Goal: Information Seeking & Learning: Check status

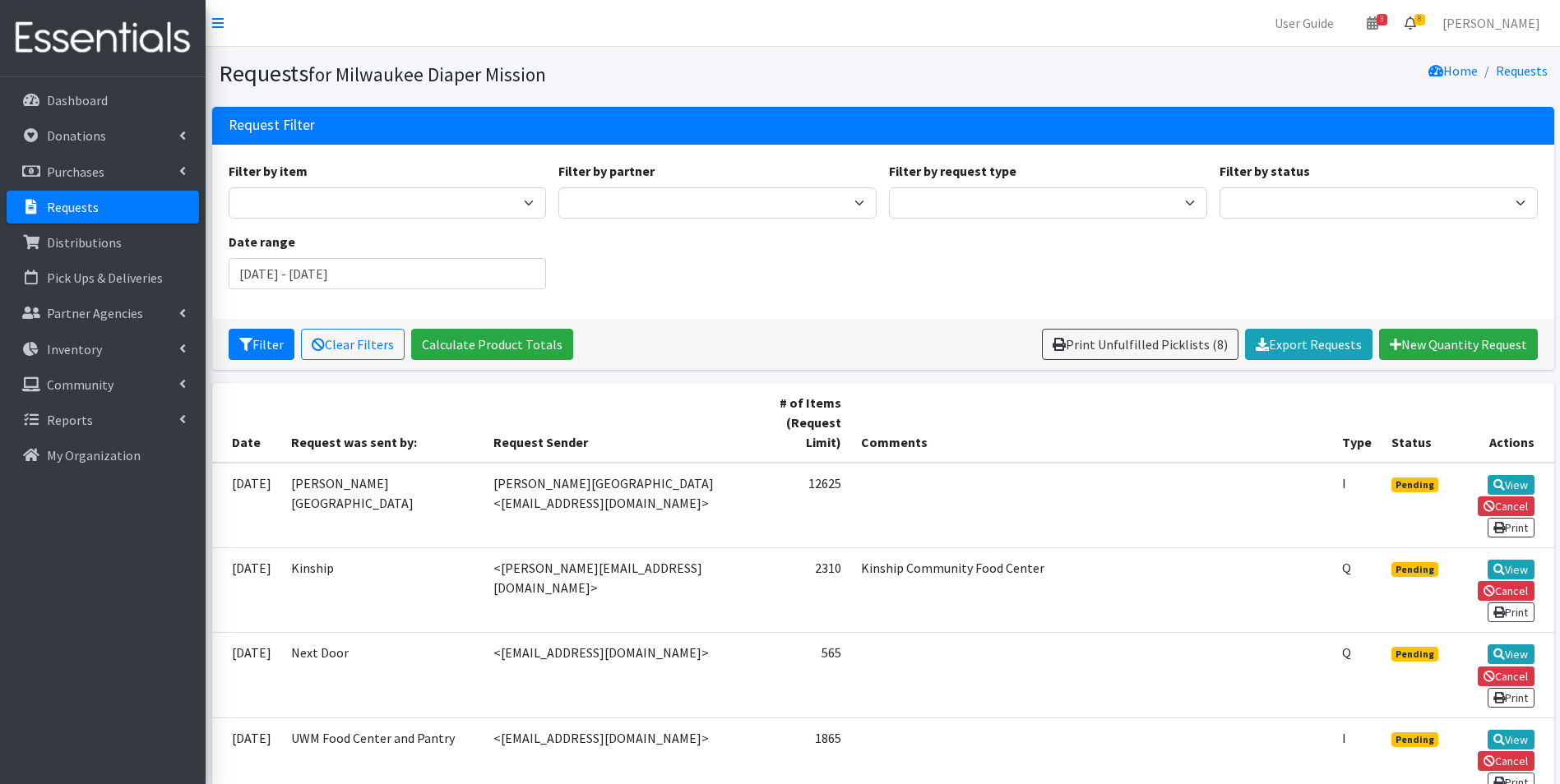
click at [768, 19] on span "8" at bounding box center [1420, 20] width 11 height 12
click at [768, 62] on link "8 Requests" at bounding box center [1312, 59] width 233 height 33
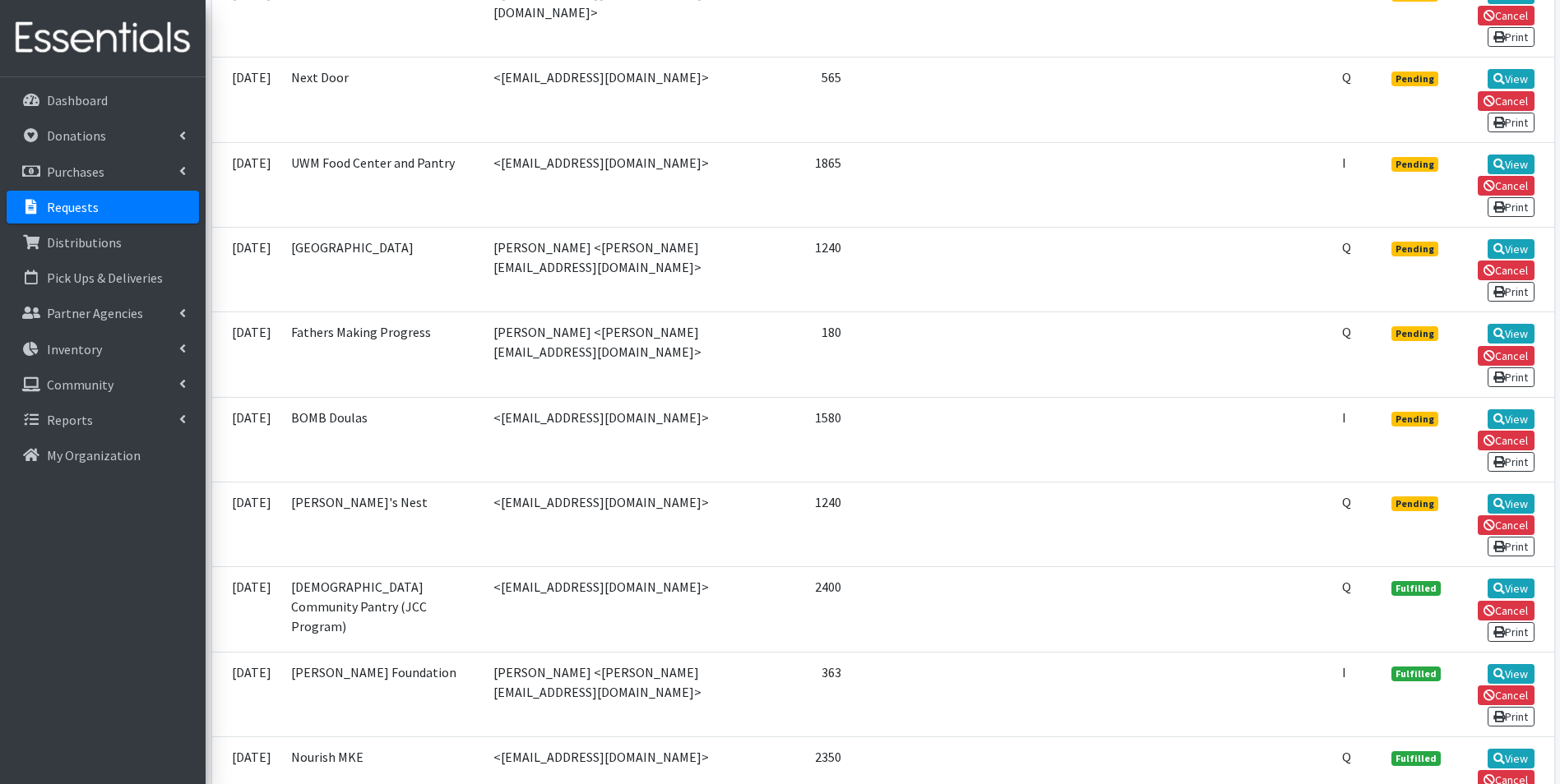
scroll to position [493, 0]
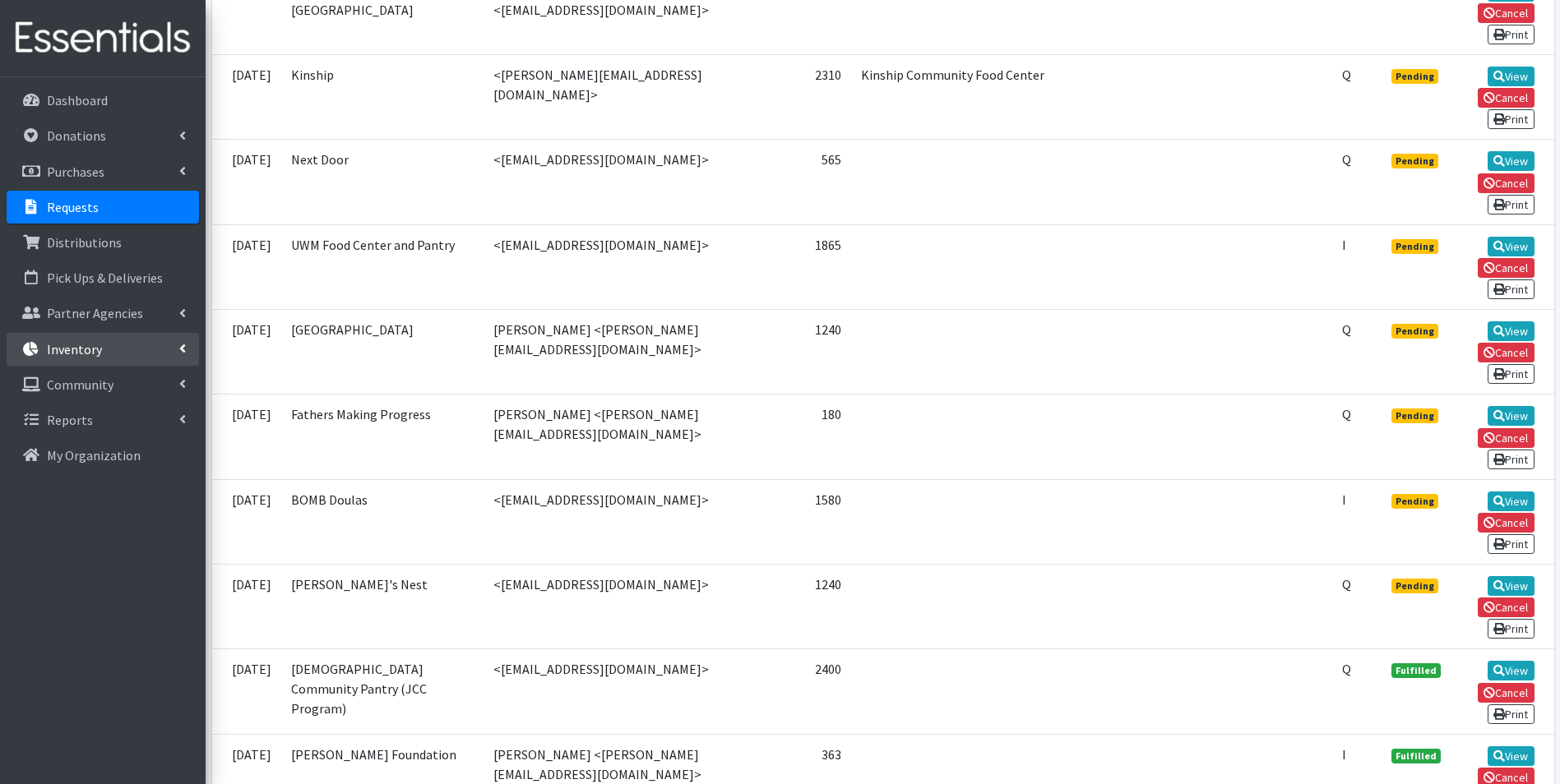
click at [129, 361] on link "Inventory" at bounding box center [102, 349] width 192 height 33
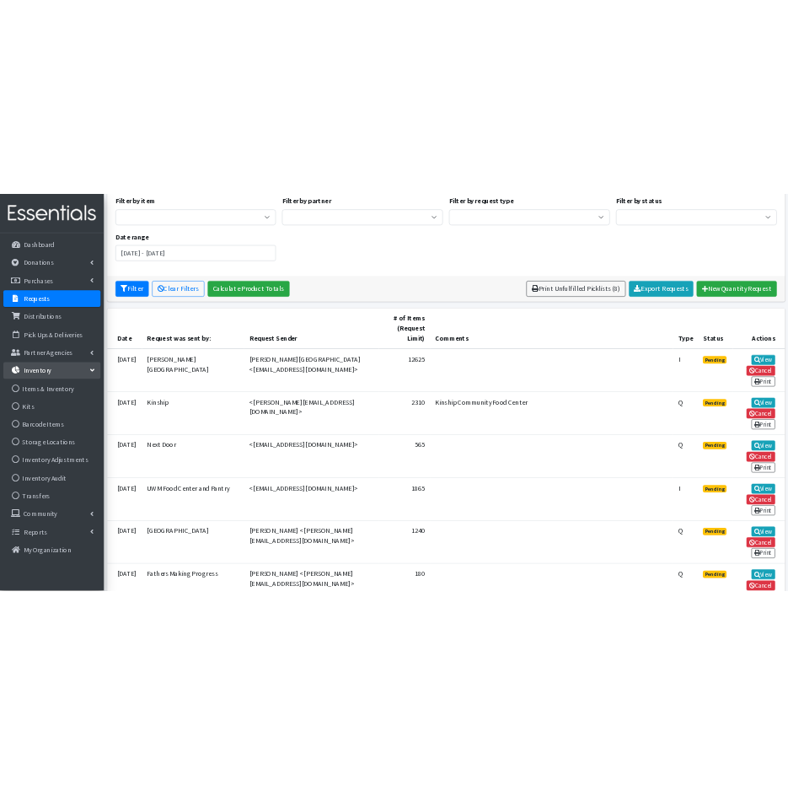
scroll to position [0, 0]
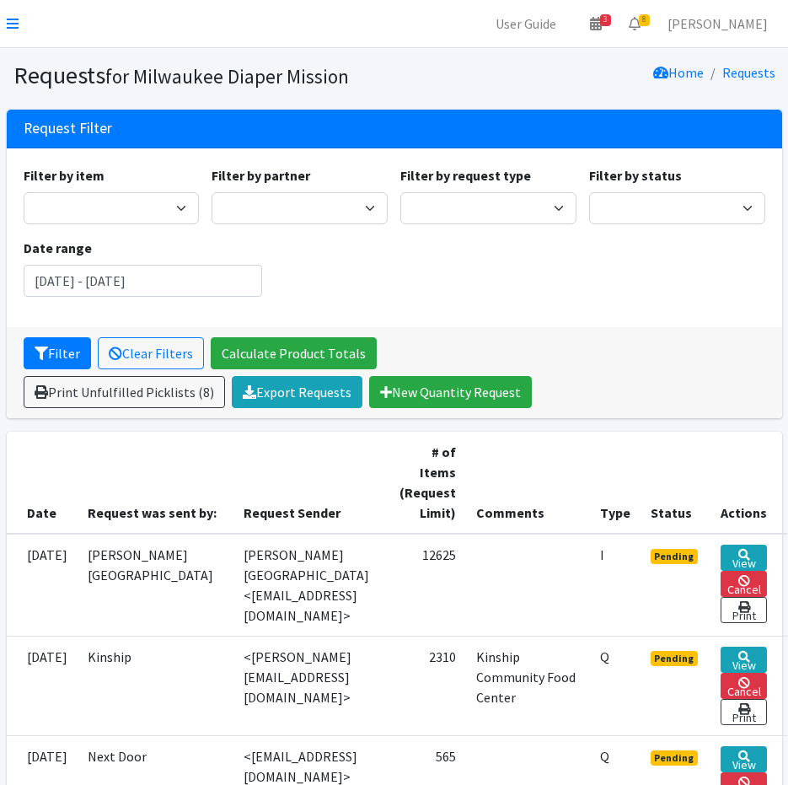
click at [8, 13] on link at bounding box center [13, 23] width 12 height 20
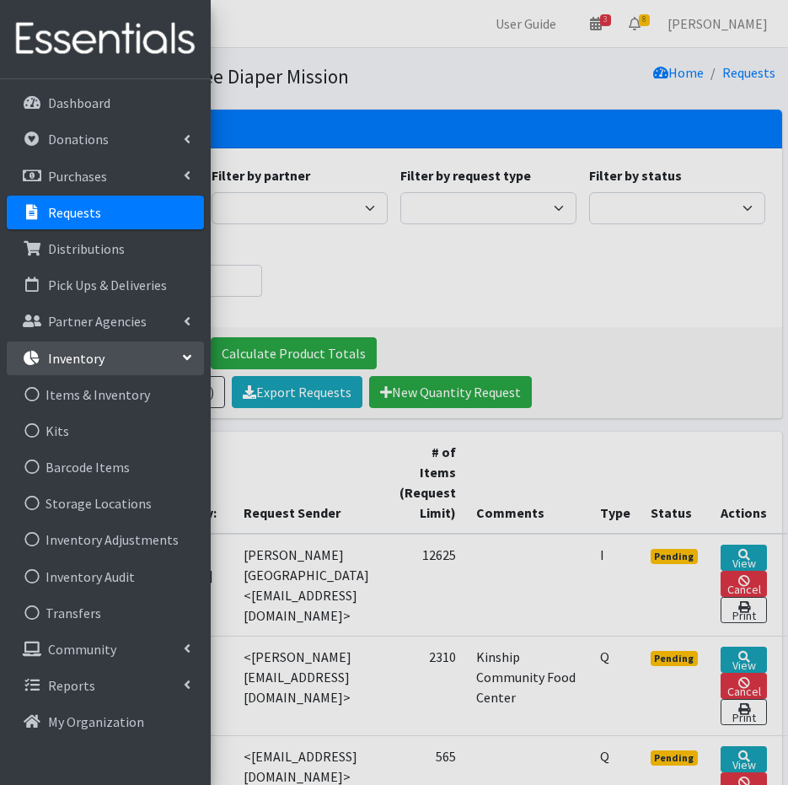
click at [511, 256] on div at bounding box center [394, 392] width 788 height 785
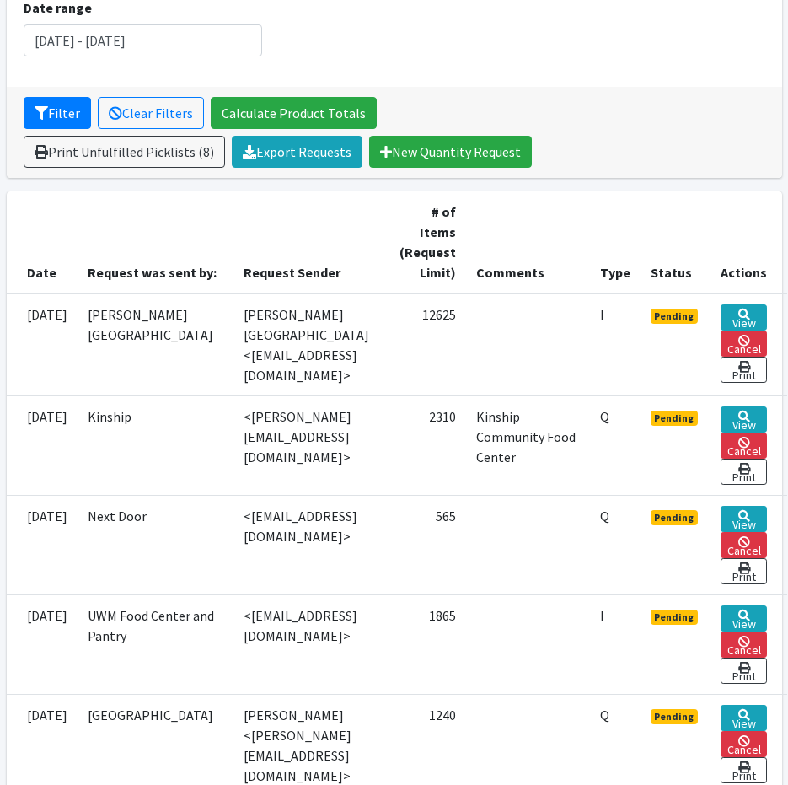
scroll to position [84, 0]
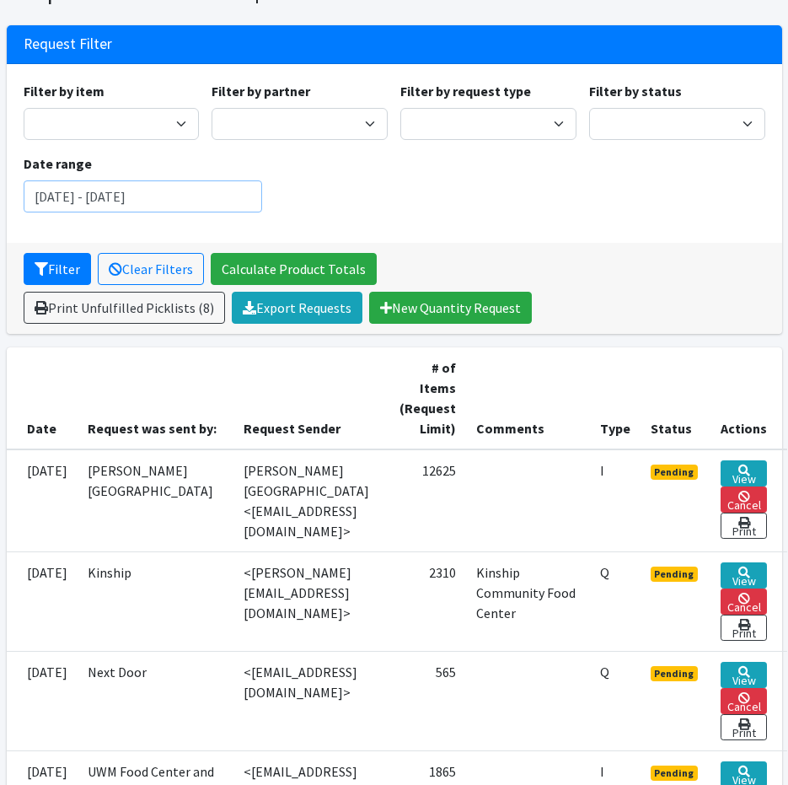
click at [172, 198] on input "July 16, 2025 - October 16, 2025" at bounding box center [143, 196] width 239 height 32
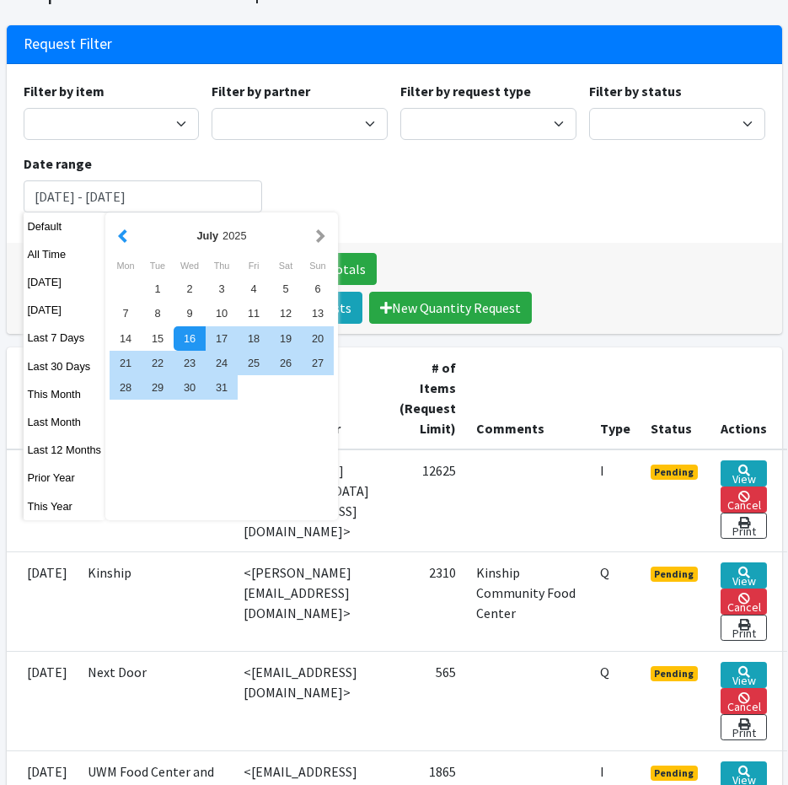
click at [125, 242] on button "button" at bounding box center [123, 235] width 18 height 21
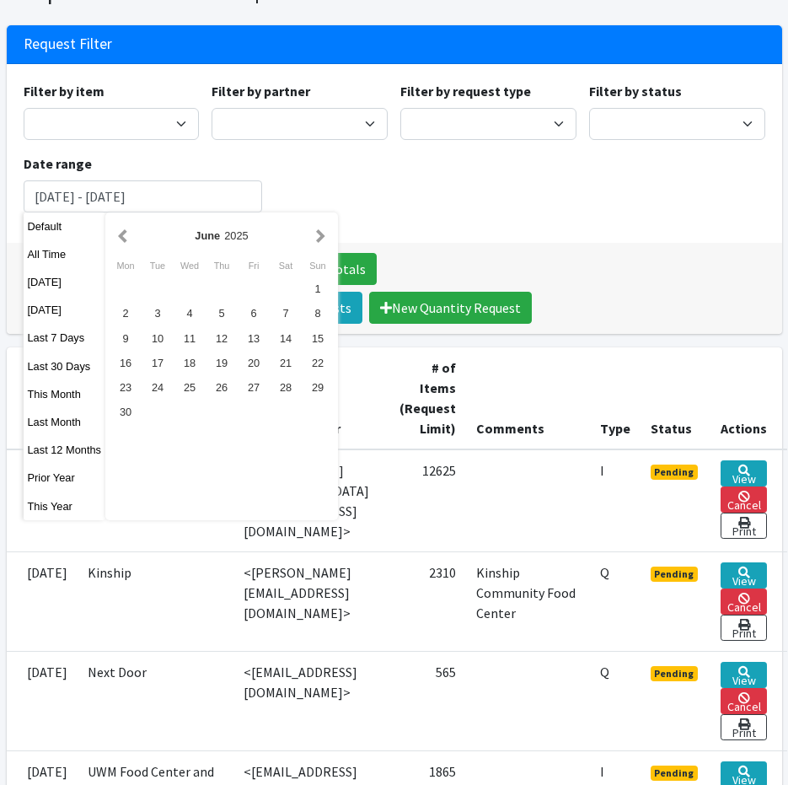
click at [125, 242] on button "button" at bounding box center [123, 235] width 18 height 21
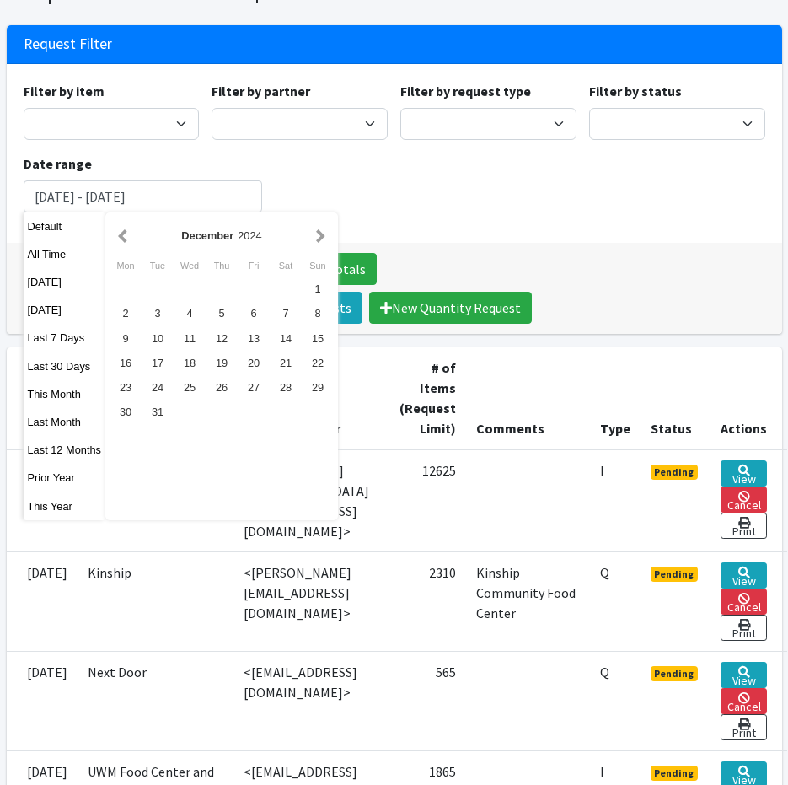
click at [125, 242] on button "button" at bounding box center [123, 235] width 18 height 21
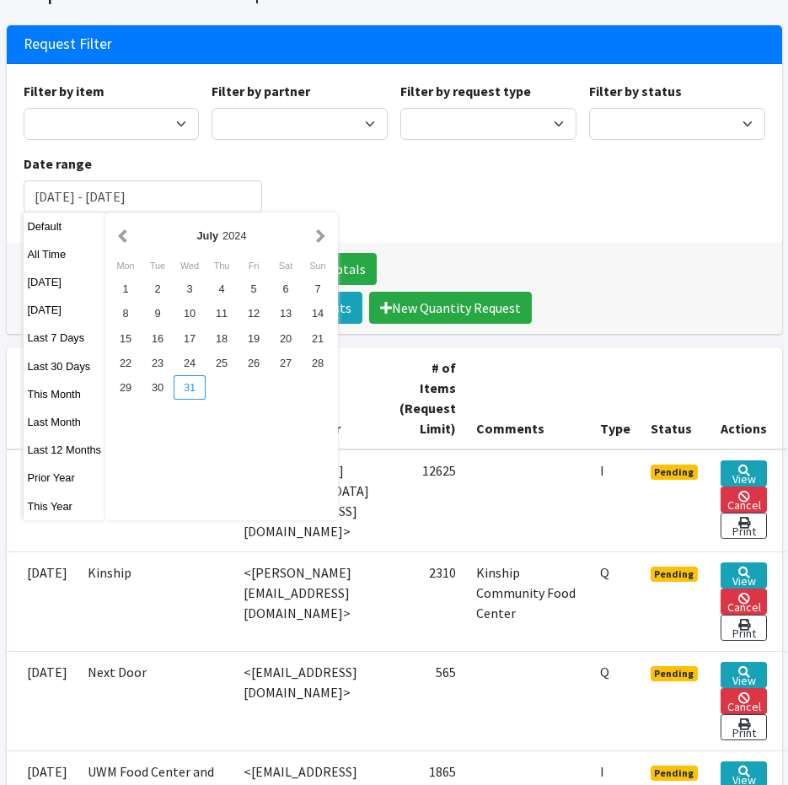
click at [191, 390] on div "31" at bounding box center [190, 387] width 32 height 24
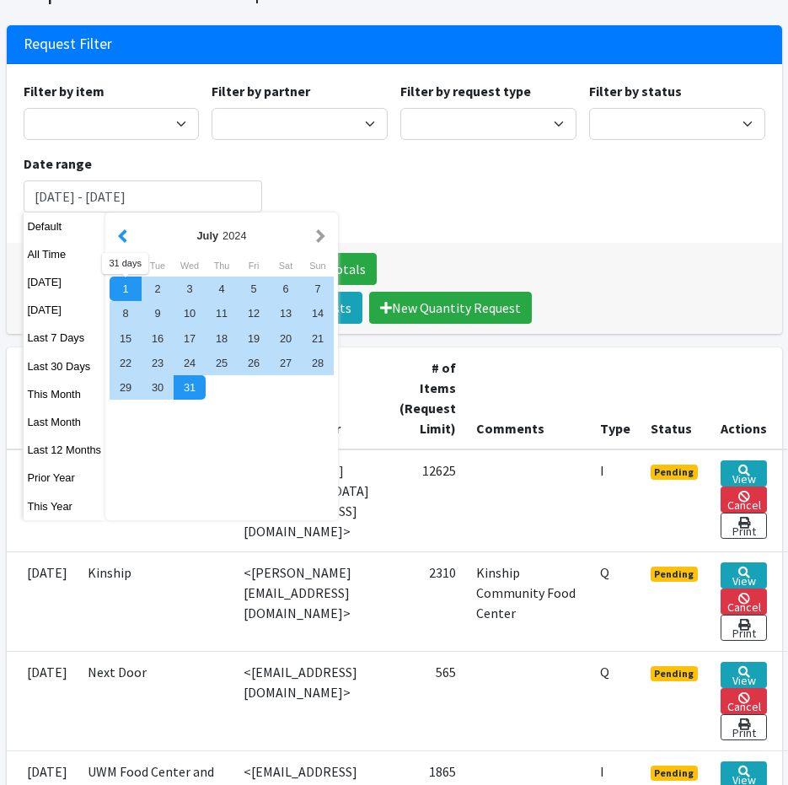
click at [125, 239] on button "button" at bounding box center [123, 235] width 18 height 21
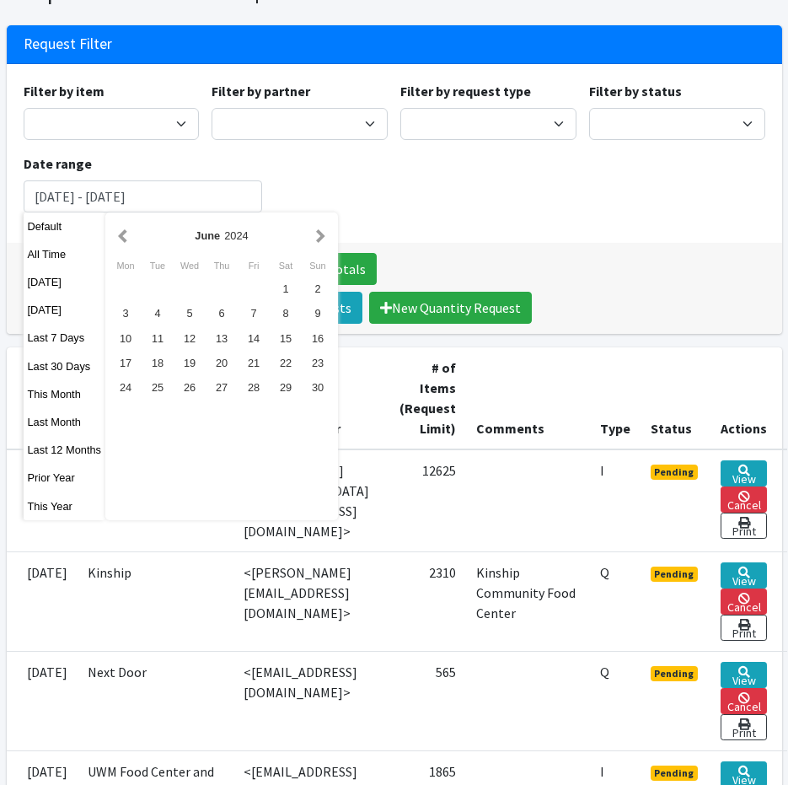
click at [125, 239] on button "button" at bounding box center [123, 235] width 18 height 21
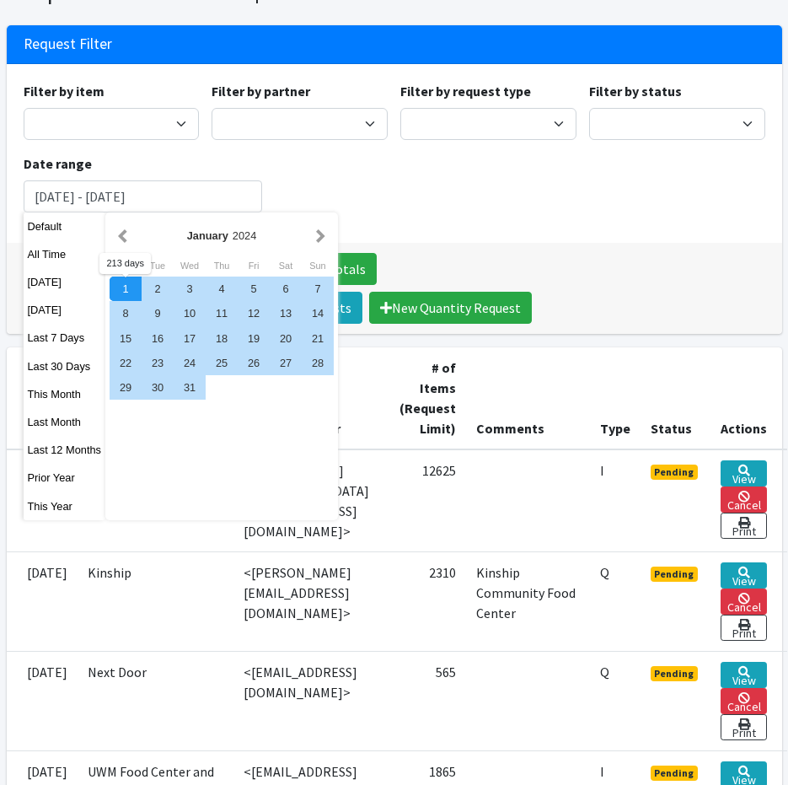
click at [118, 293] on div "1" at bounding box center [126, 289] width 32 height 24
type input "January 1, 2024 - July 31, 2024"
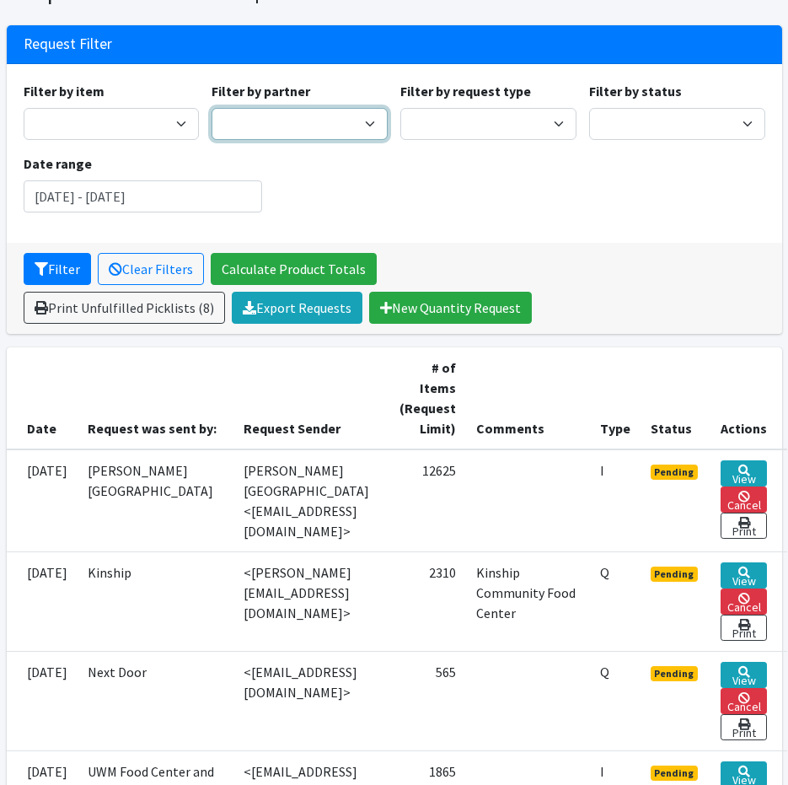
click at [300, 132] on select "Ayuda Mutua MKE Bay View Community Center BOMB Doulas Camp Reunite Cathedral Ce…" at bounding box center [300, 124] width 176 height 32
click at [212, 108] on select "Ayuda Mutua MKE Bay View Community Center BOMB Doulas Camp Reunite Cathedral Ce…" at bounding box center [300, 124] width 176 height 32
click at [288, 139] on select "Ayuda Mutua MKE Bay View Community Center BOMB Doulas Camp Reunite Cathedral Ce…" at bounding box center [300, 124] width 176 height 32
select select "1458"
click at [212, 108] on select "Ayuda Mutua MKE Bay View Community Center BOMB Doulas Camp Reunite Cathedral Ce…" at bounding box center [300, 124] width 176 height 32
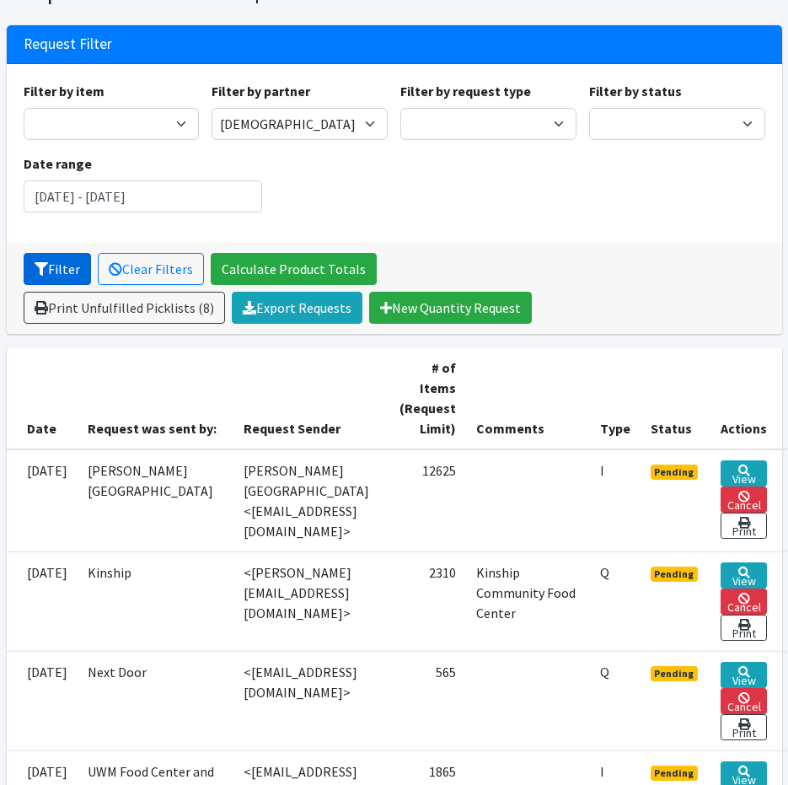
drag, startPoint x: 41, startPoint y: 266, endPoint x: 41, endPoint y: 256, distance: 9.3
click at [41, 261] on button "Filter" at bounding box center [57, 269] width 67 height 32
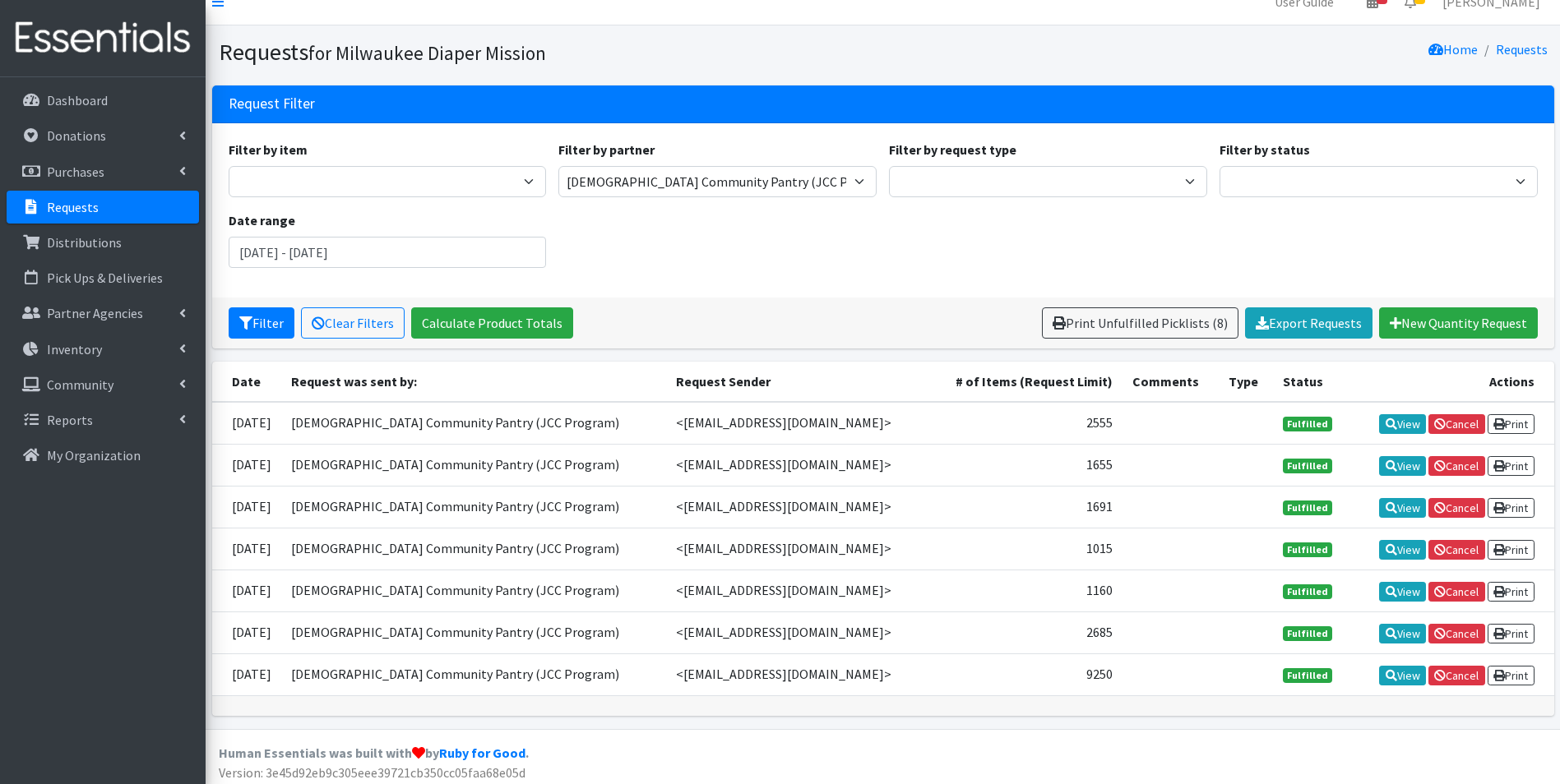
scroll to position [28, 0]
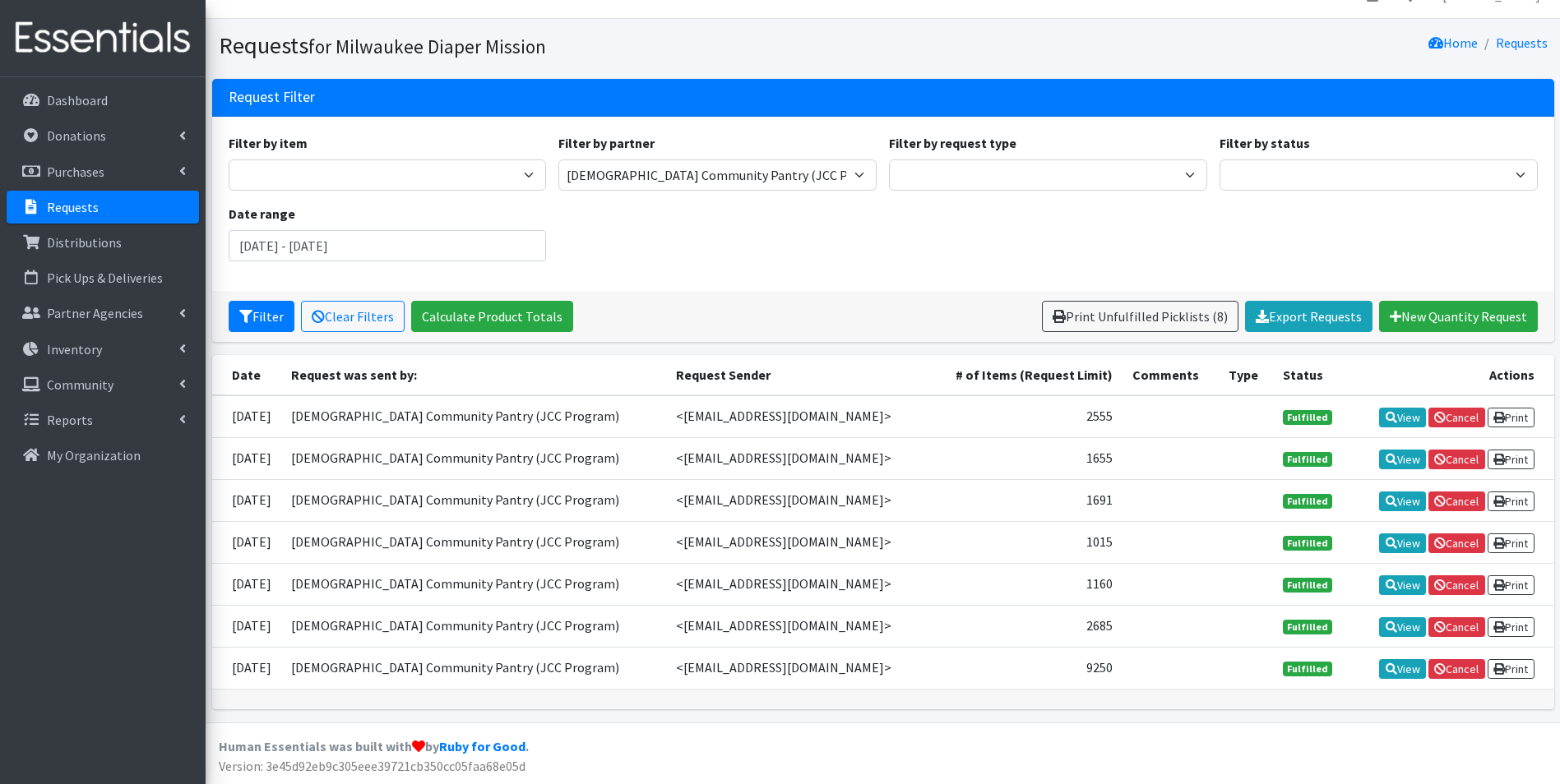
click at [768, 500] on td "1691" at bounding box center [1024, 500] width 196 height 42
click at [76, 235] on p "Distributions" at bounding box center [84, 242] width 75 height 17
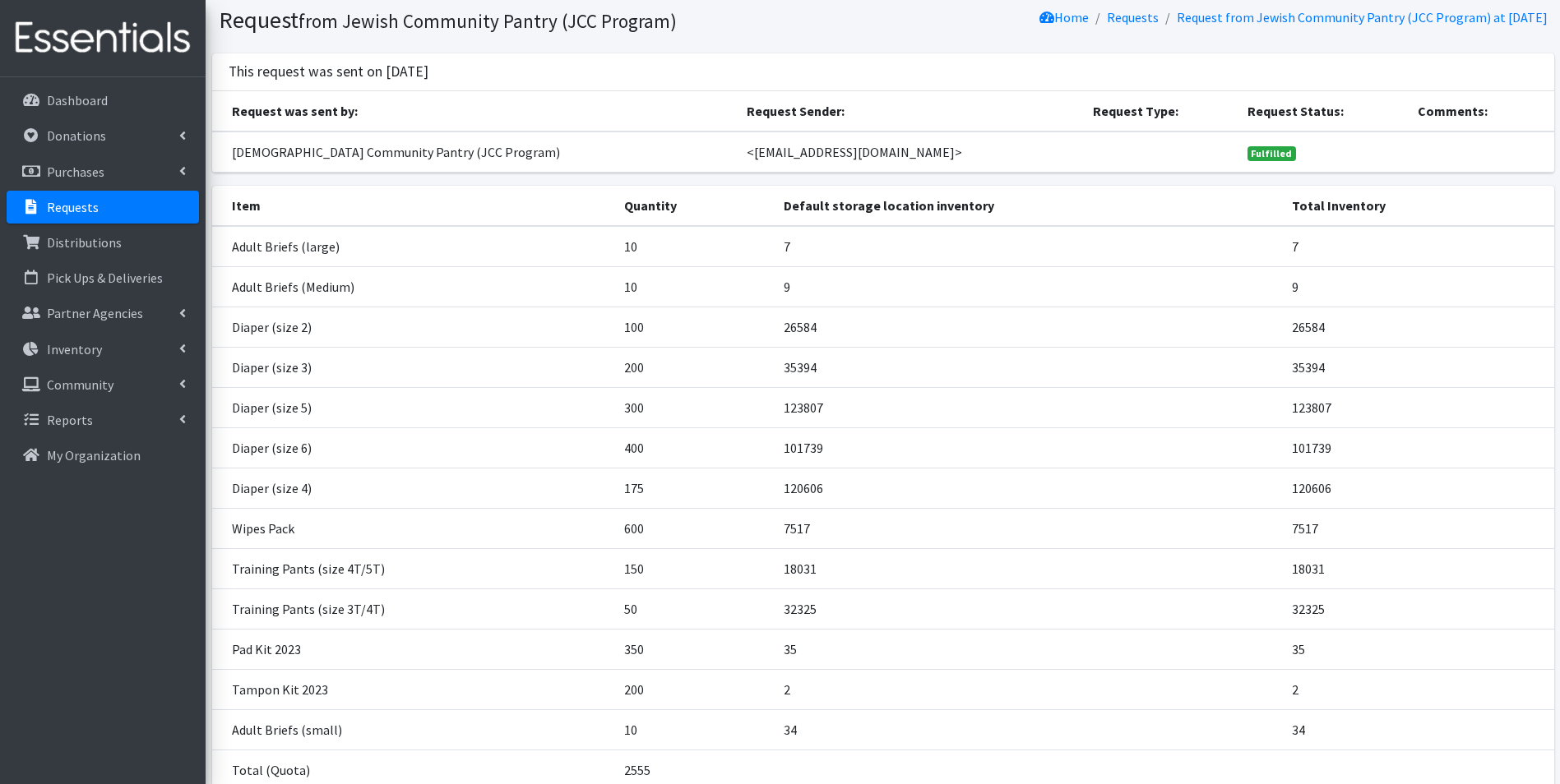
scroll to position [82, 0]
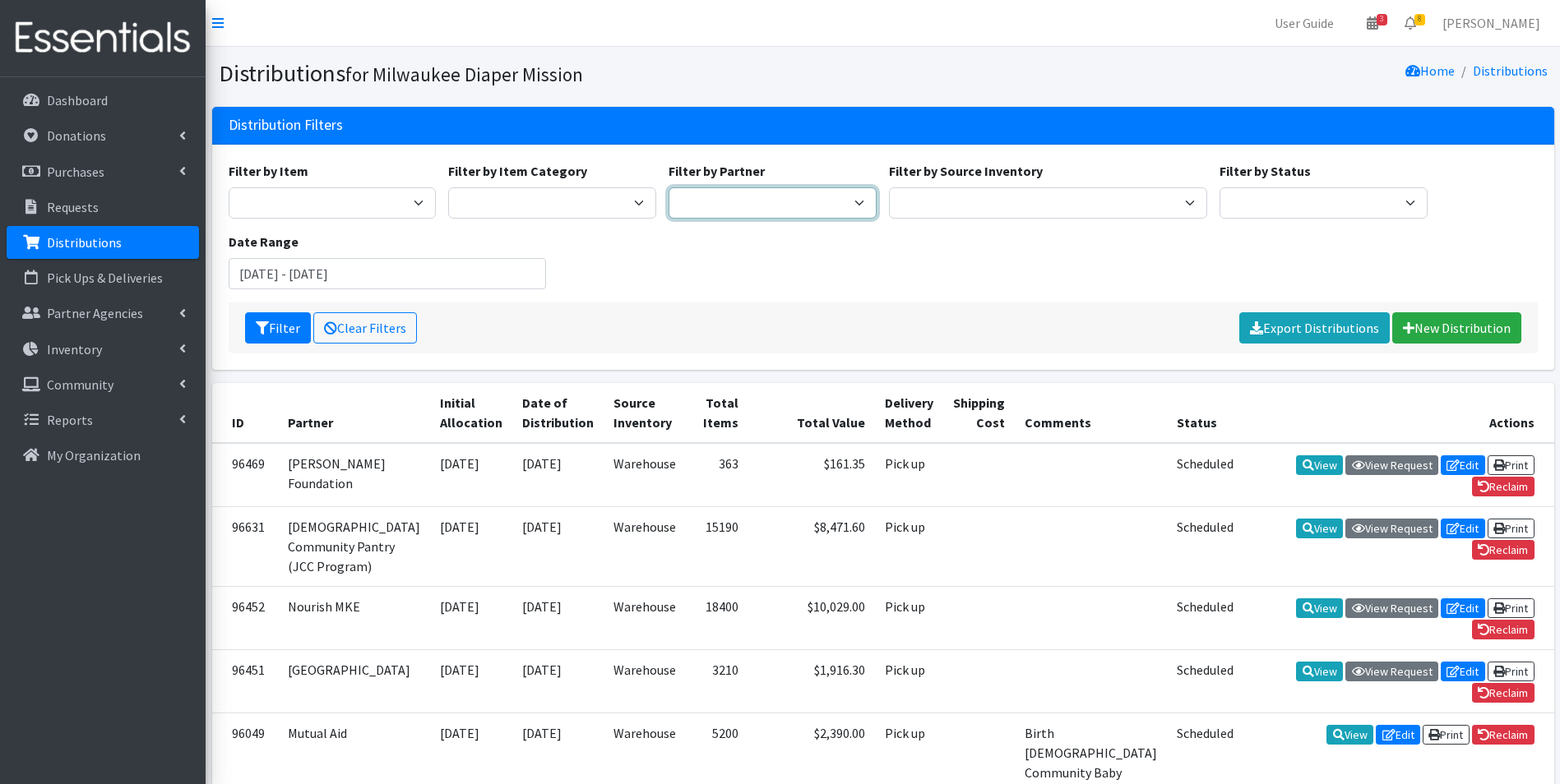
click at [792, 190] on select "Bay View Community Center BOMB Doulas Camp Reunite Cathedral Center, Inc Cross …" at bounding box center [772, 203] width 208 height 31
select select "1458"
click at [668, 187] on select "Bay View Community Center BOMB Doulas Camp Reunite Cathedral Center, Inc Cross …" at bounding box center [772, 203] width 208 height 31
click at [353, 277] on input "July 16, 2025 - October 16, 2025" at bounding box center [387, 274] width 318 height 31
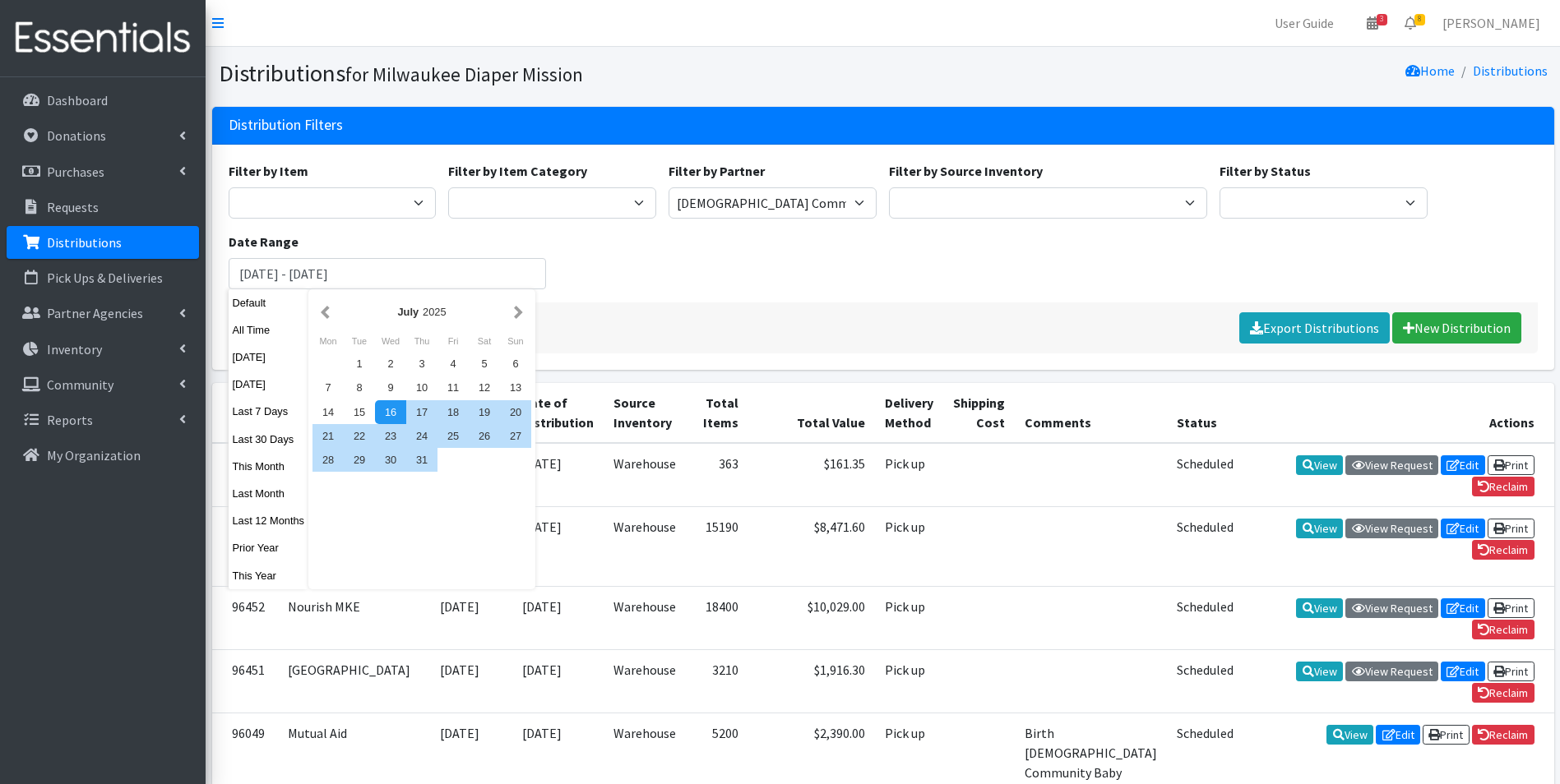
click at [338, 323] on div "July 2025" at bounding box center [421, 312] width 219 height 37
click at [275, 554] on button "Prior Year" at bounding box center [268, 548] width 81 height 23
type input "January 1, 2024 - December 31, 2024"
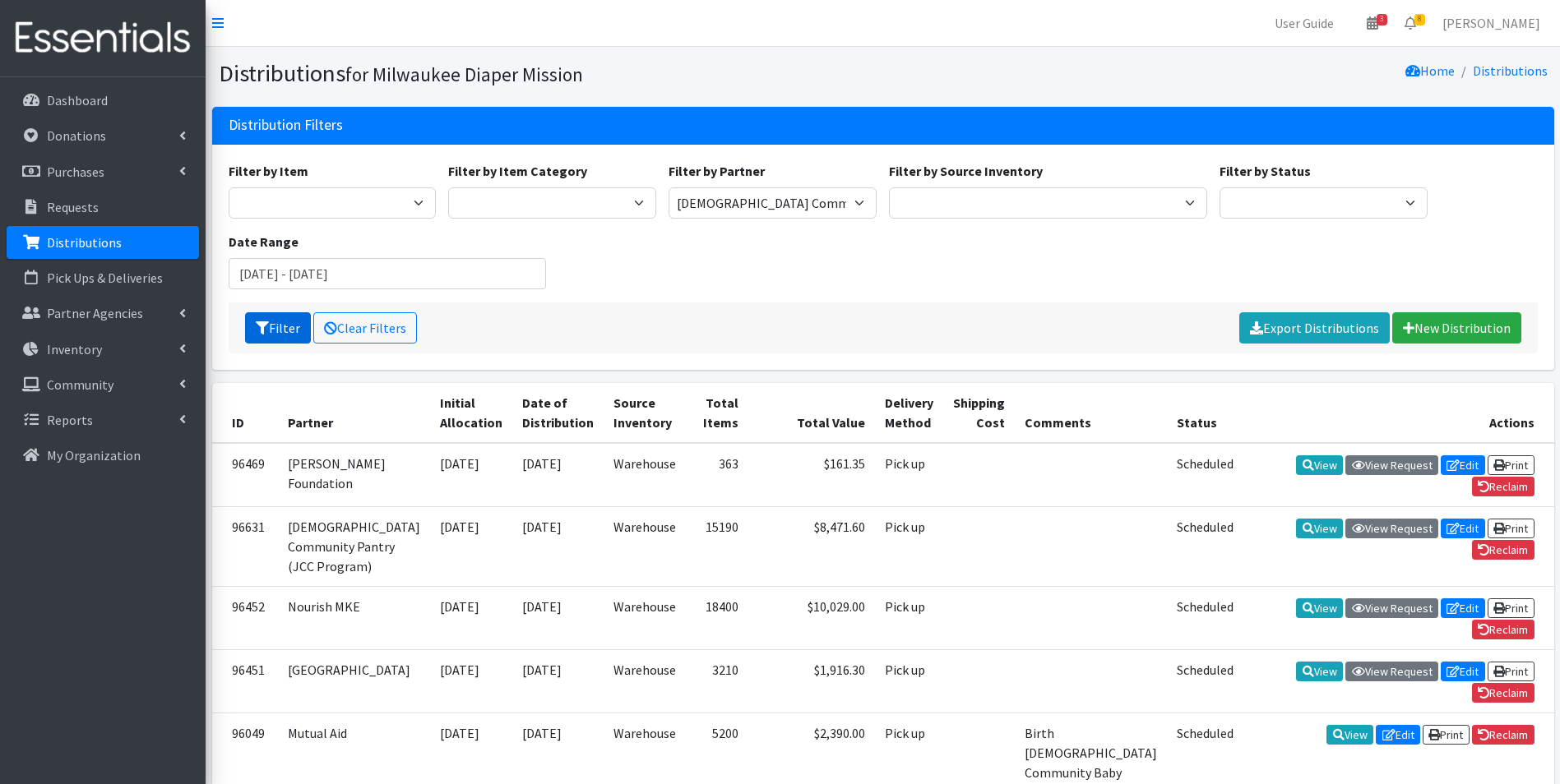
click at [271, 333] on button "Filter" at bounding box center [277, 328] width 65 height 31
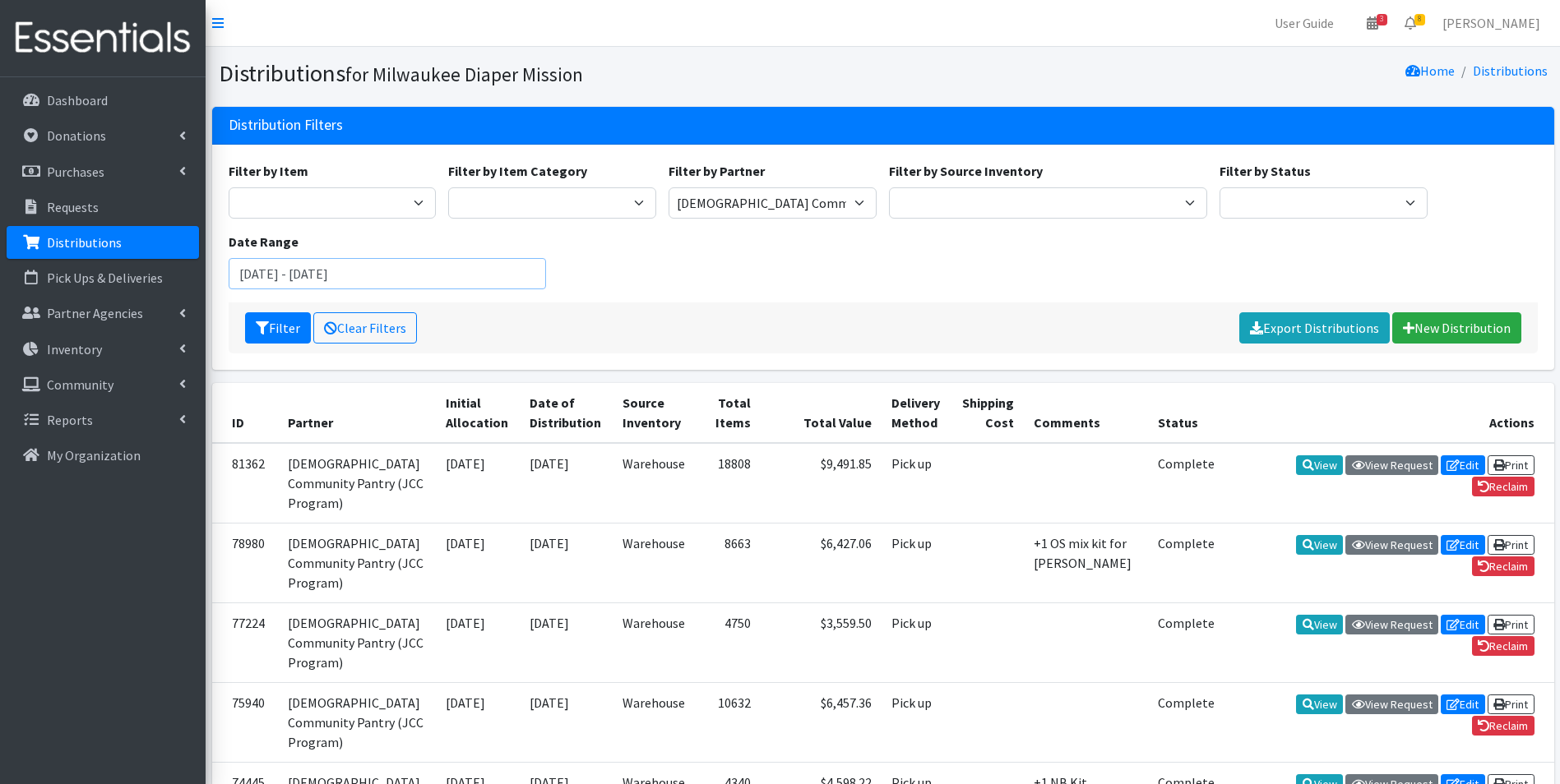
click at [386, 275] on input "January 1, 2024 - December 31, 2024" at bounding box center [387, 274] width 318 height 31
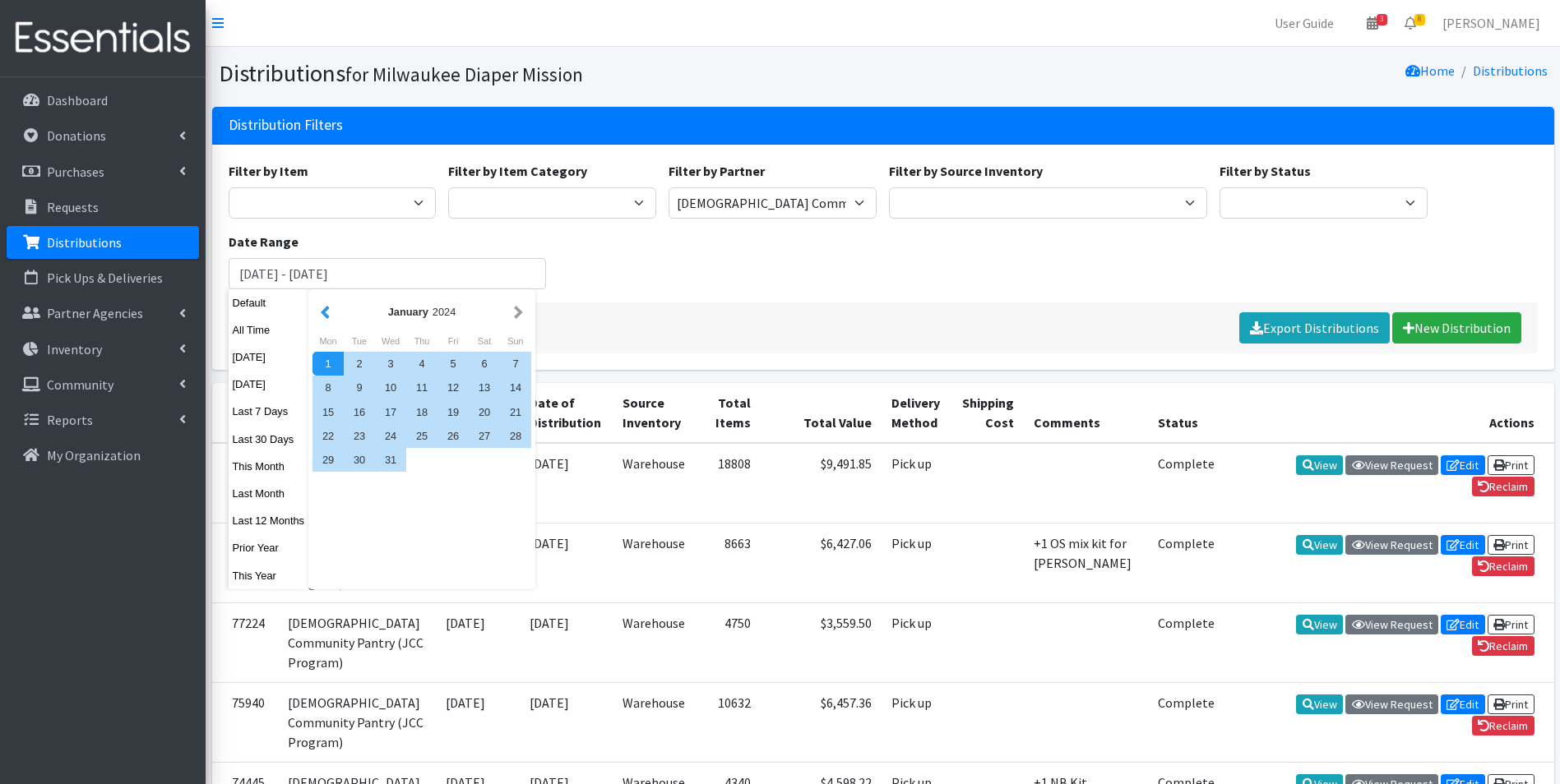
click at [325, 305] on button "button" at bounding box center [326, 311] width 18 height 20
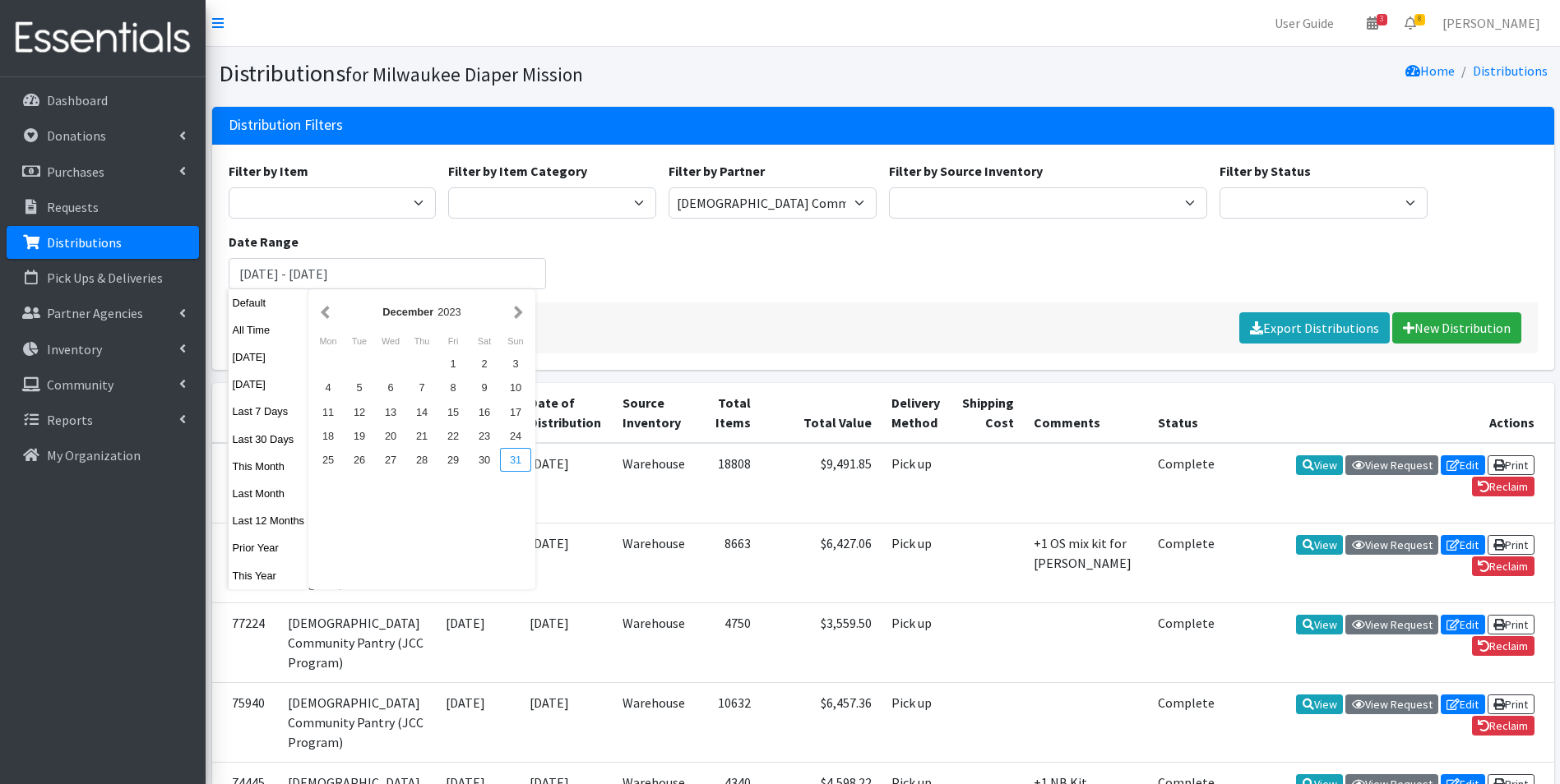
click at [511, 457] on div "31" at bounding box center [516, 459] width 31 height 23
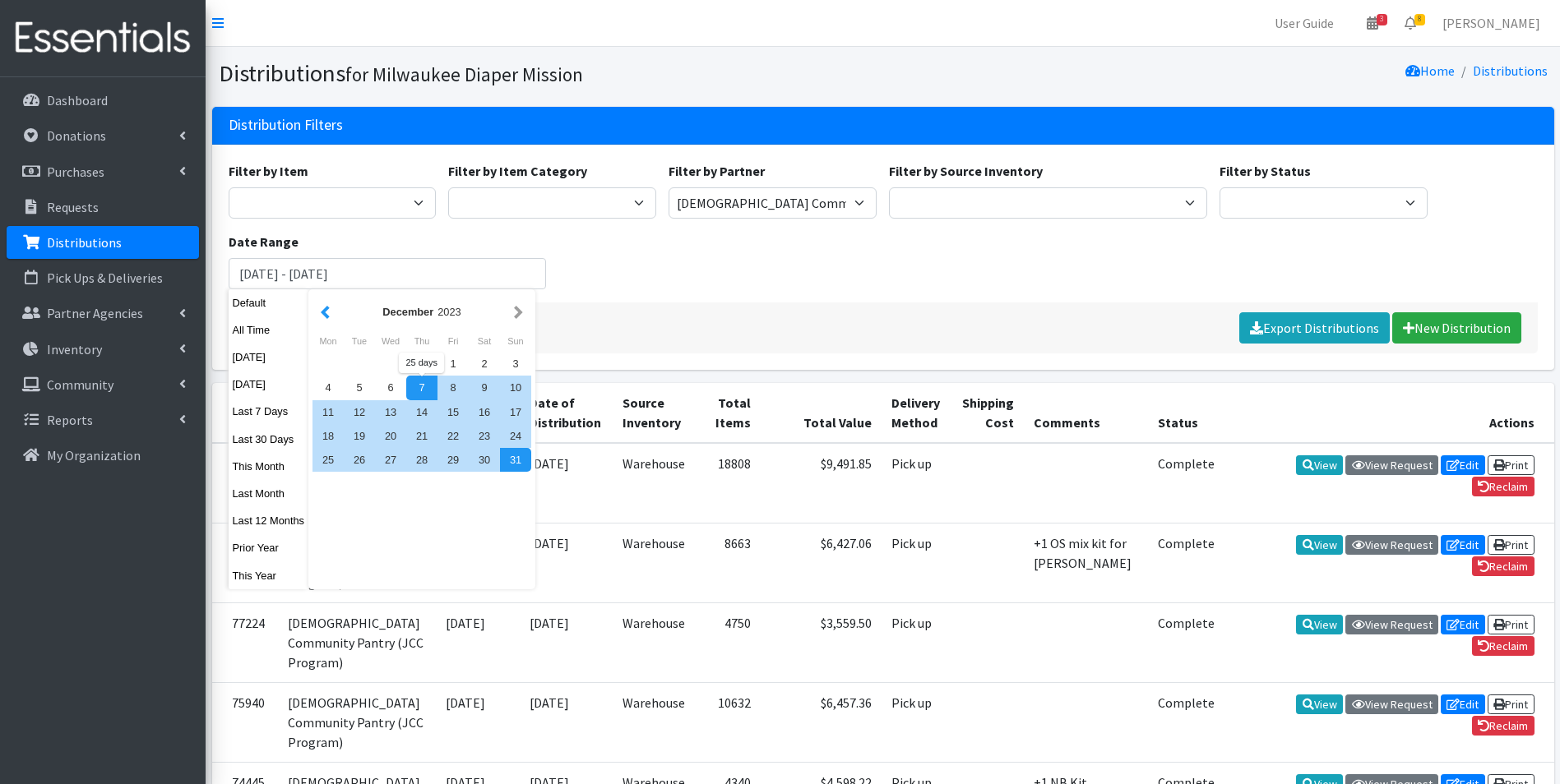
click at [328, 307] on button "button" at bounding box center [326, 311] width 18 height 20
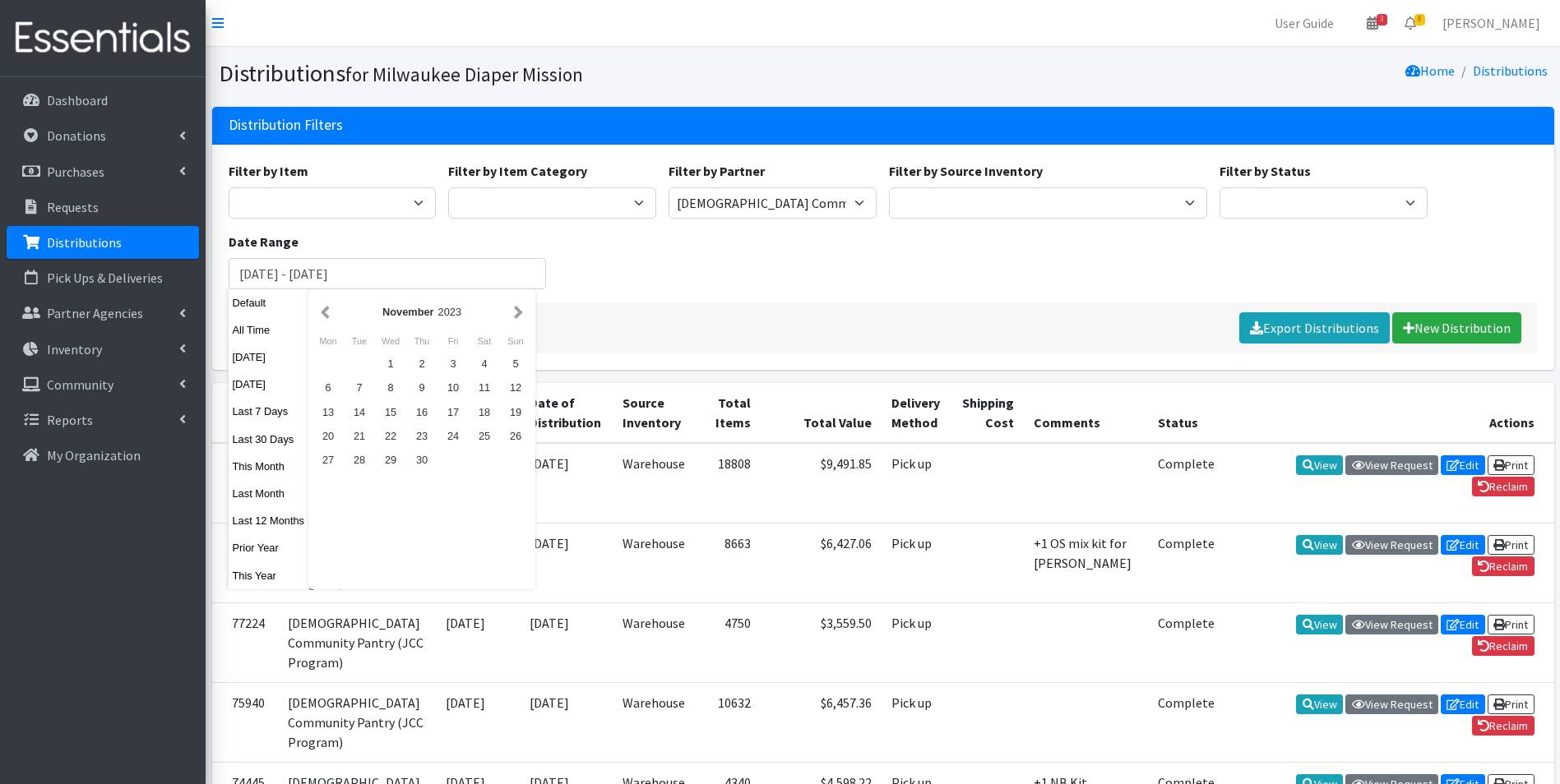
click at [328, 307] on button "button" at bounding box center [326, 311] width 18 height 20
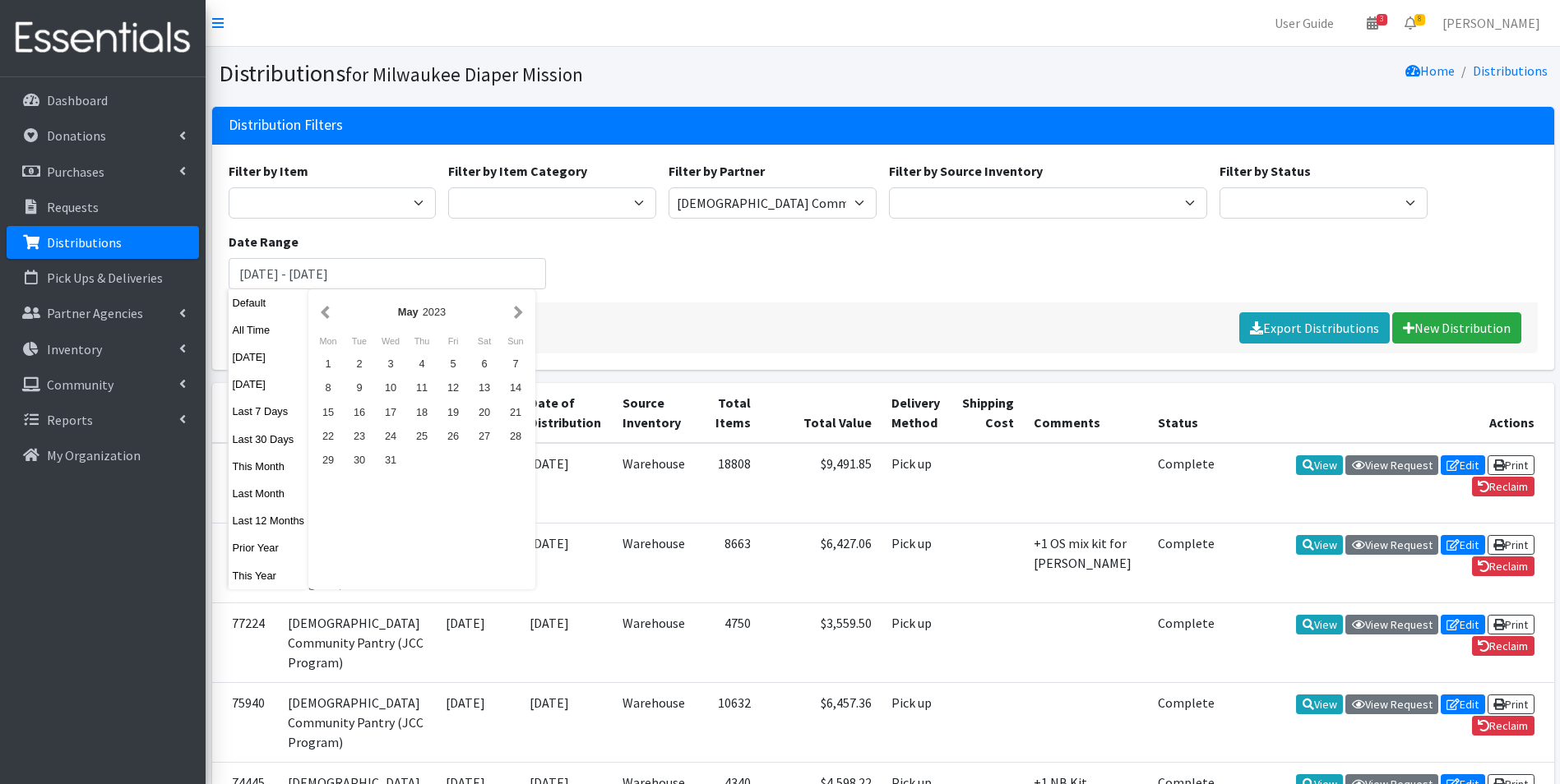
click at [328, 307] on button "button" at bounding box center [326, 311] width 18 height 20
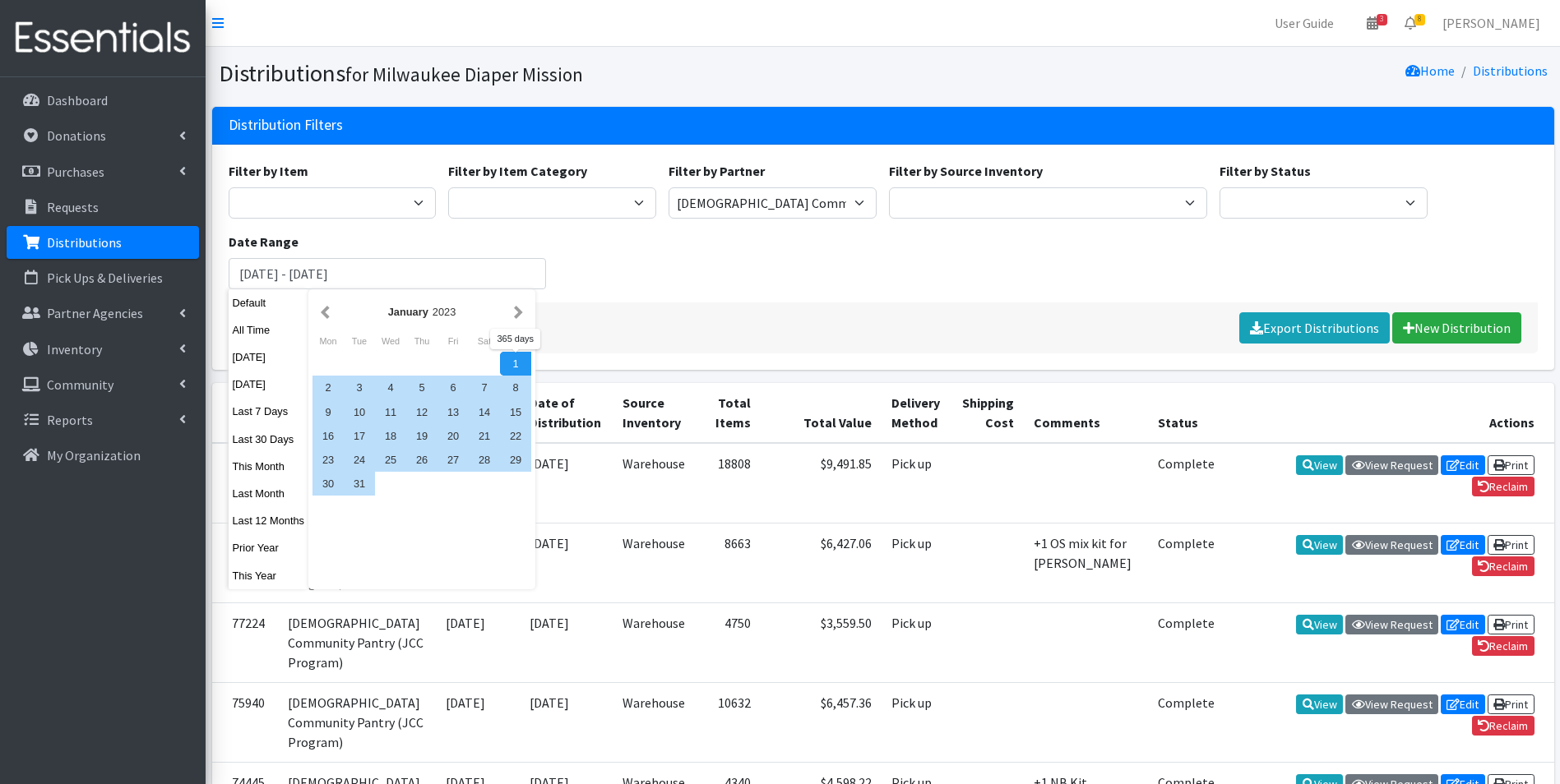
click at [520, 354] on div "1" at bounding box center [516, 364] width 31 height 23
type input "January 1, 2023 - December 31, 2023"
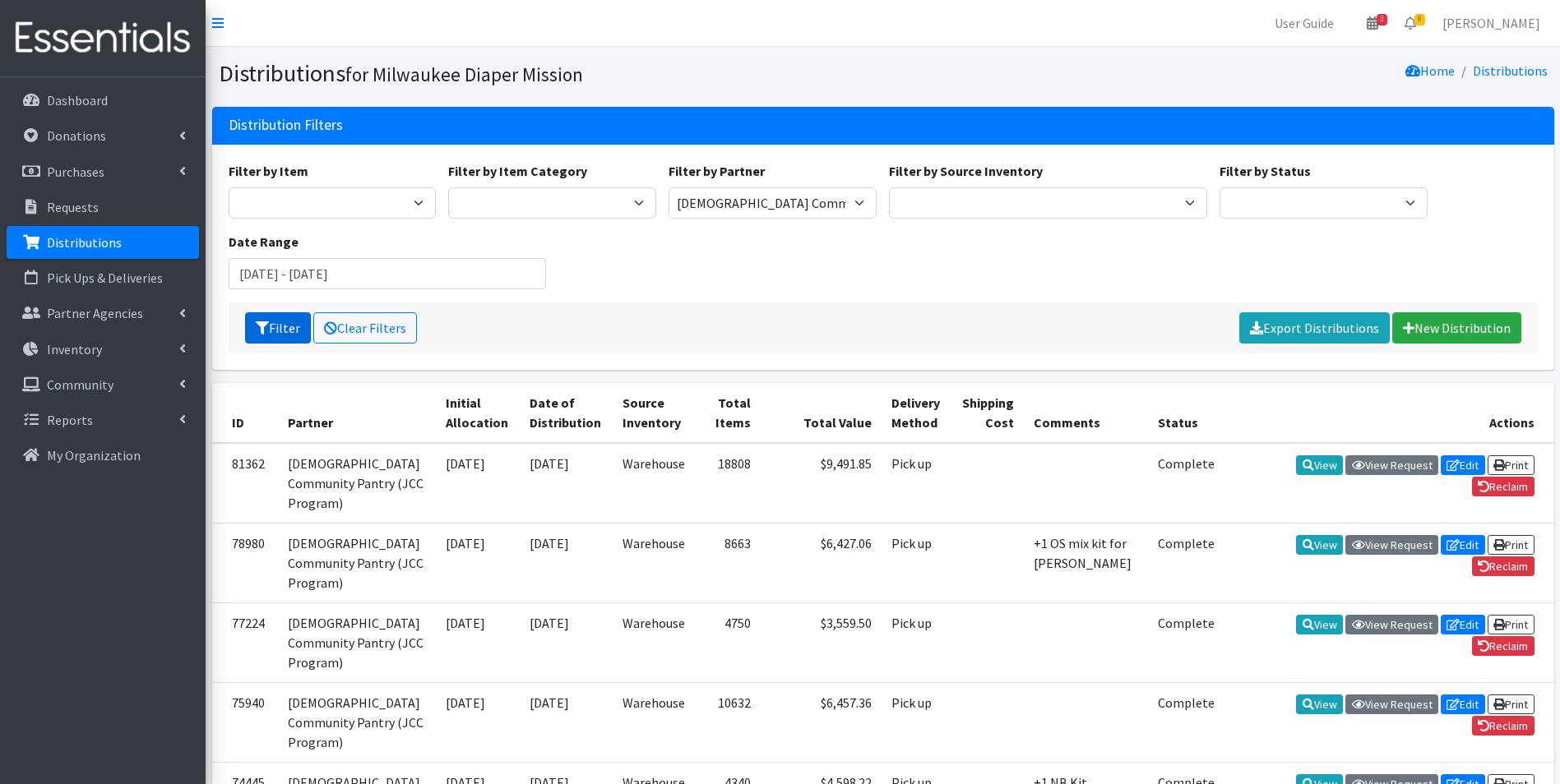
click at [275, 331] on button "Filter" at bounding box center [277, 328] width 65 height 31
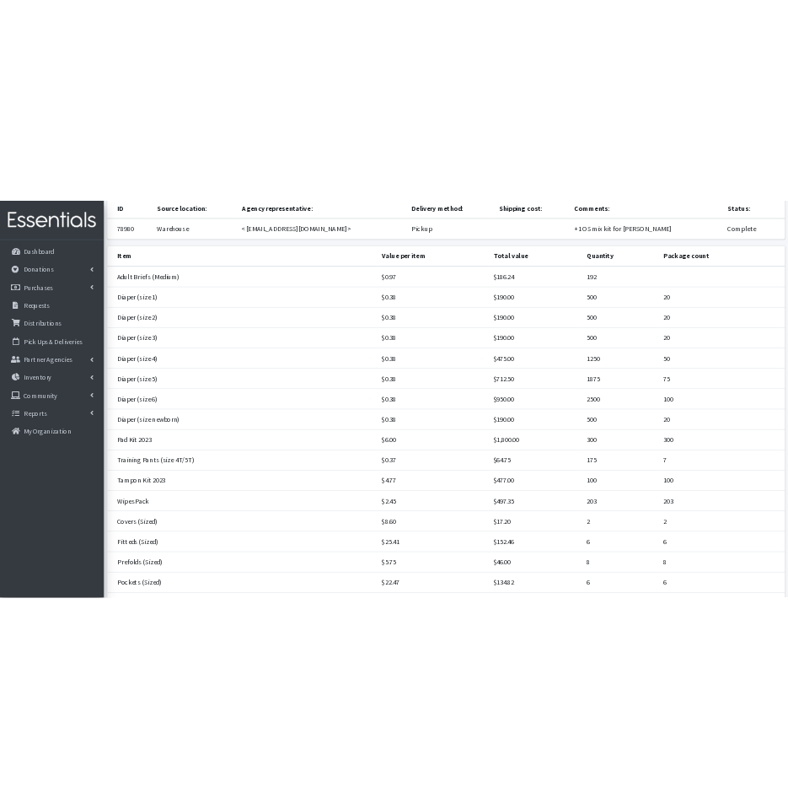
scroll to position [201, 0]
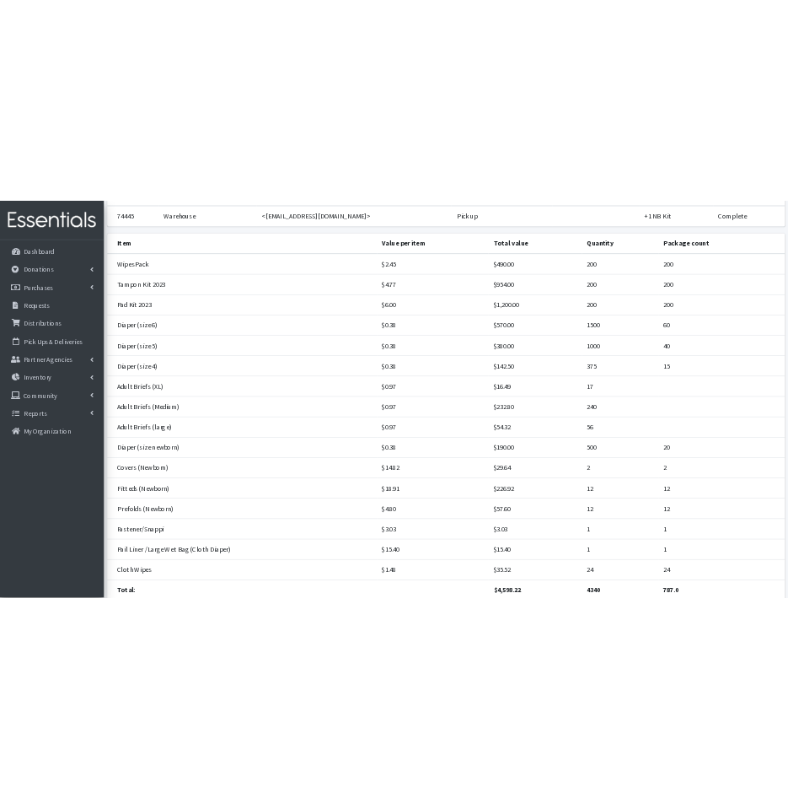
scroll to position [247, 0]
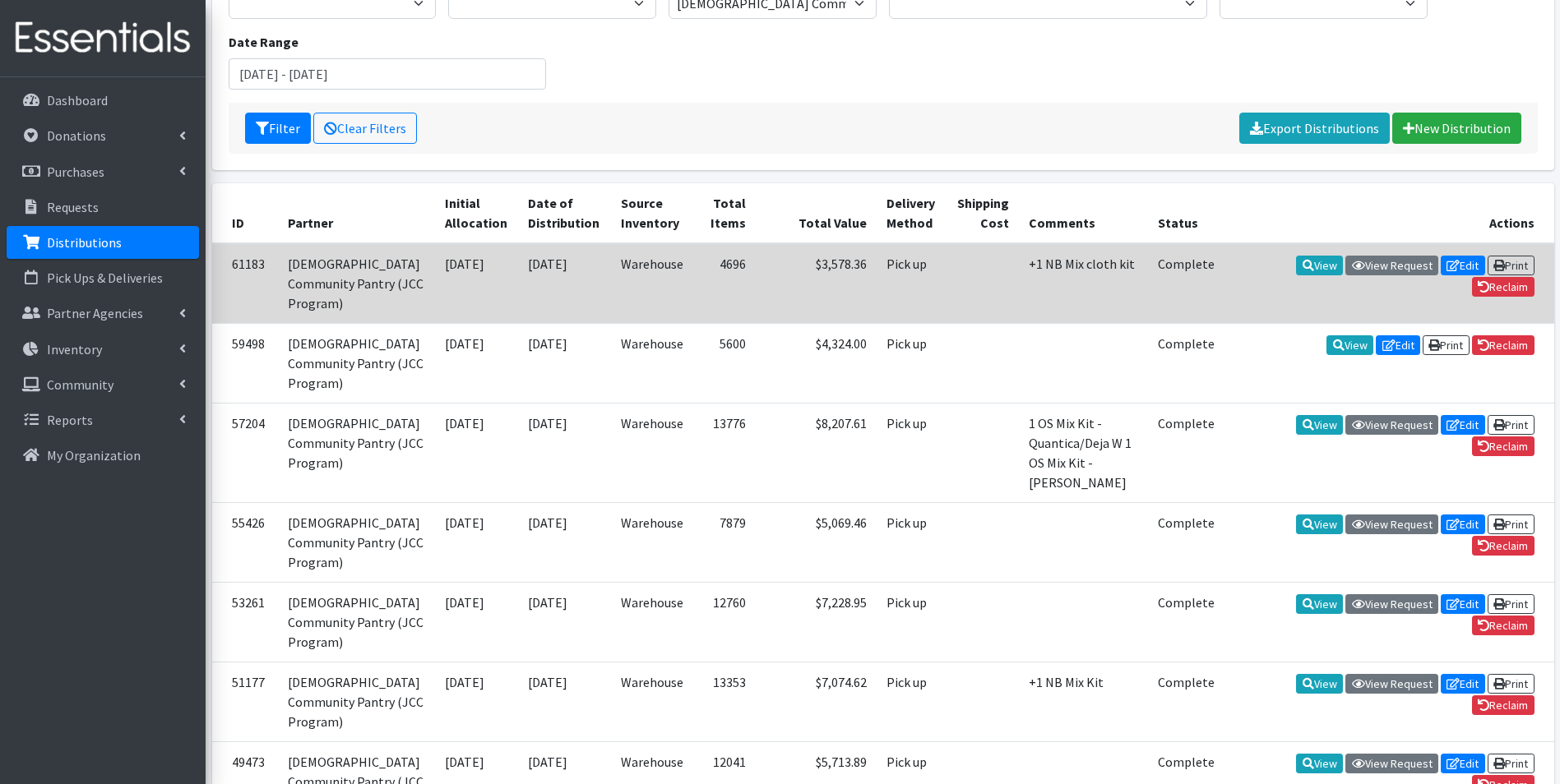
scroll to position [60, 0]
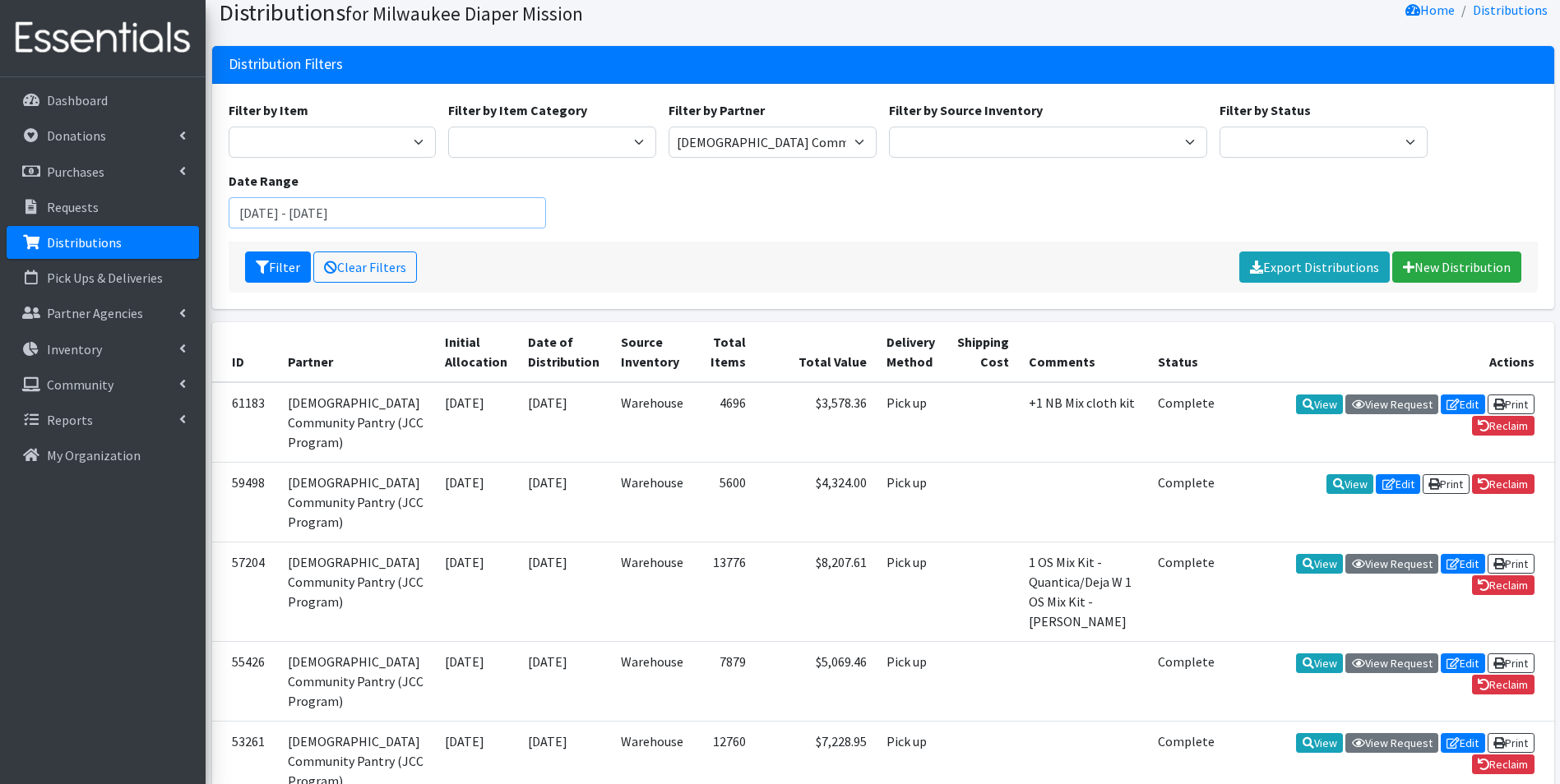
click at [411, 217] on input "January 1, 2023 - December 31, 2023" at bounding box center [387, 213] width 318 height 31
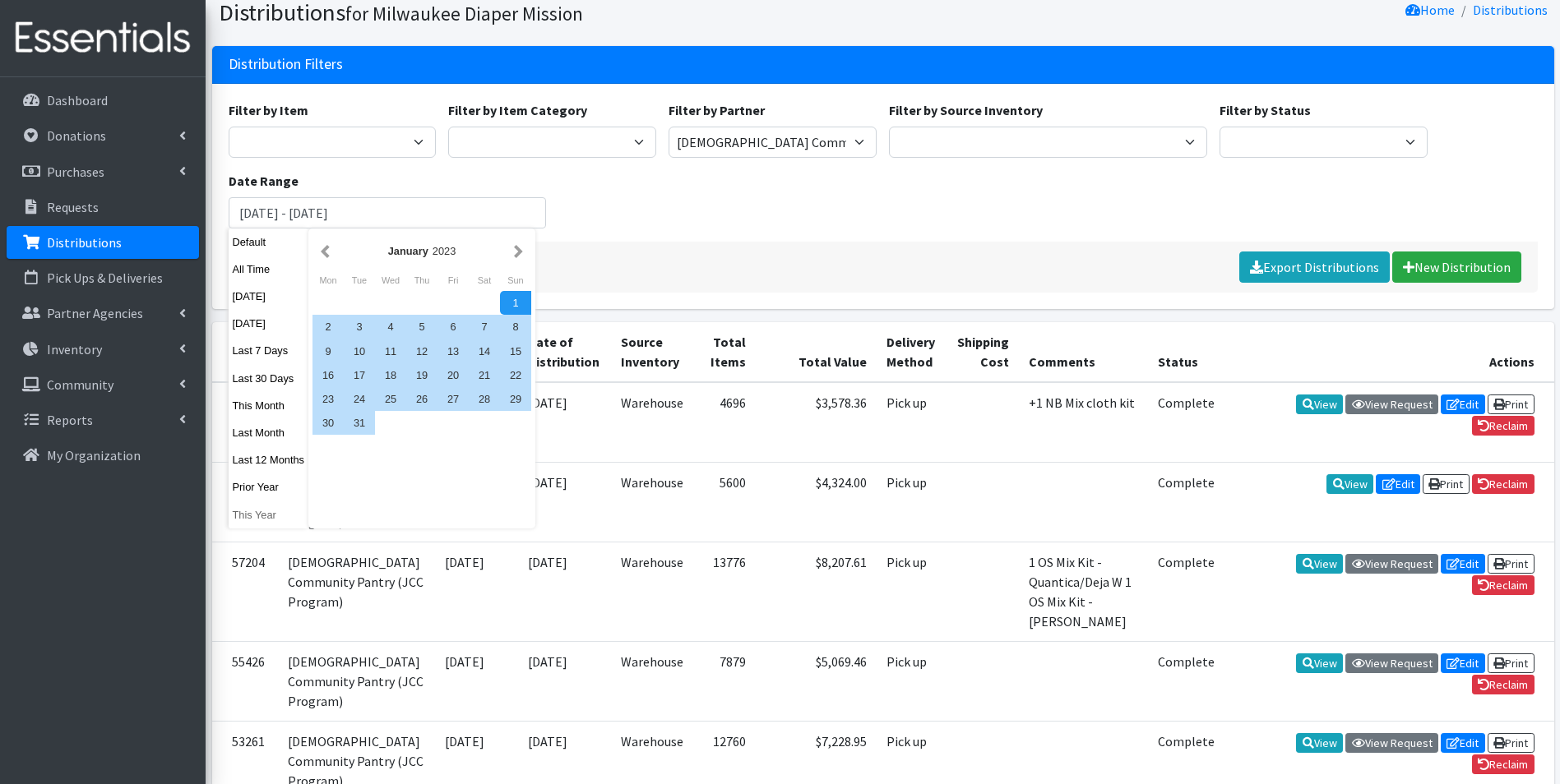
click at [262, 521] on button "This Year" at bounding box center [268, 515] width 81 height 23
type input "January 1, 2025 - December 31, 2025"
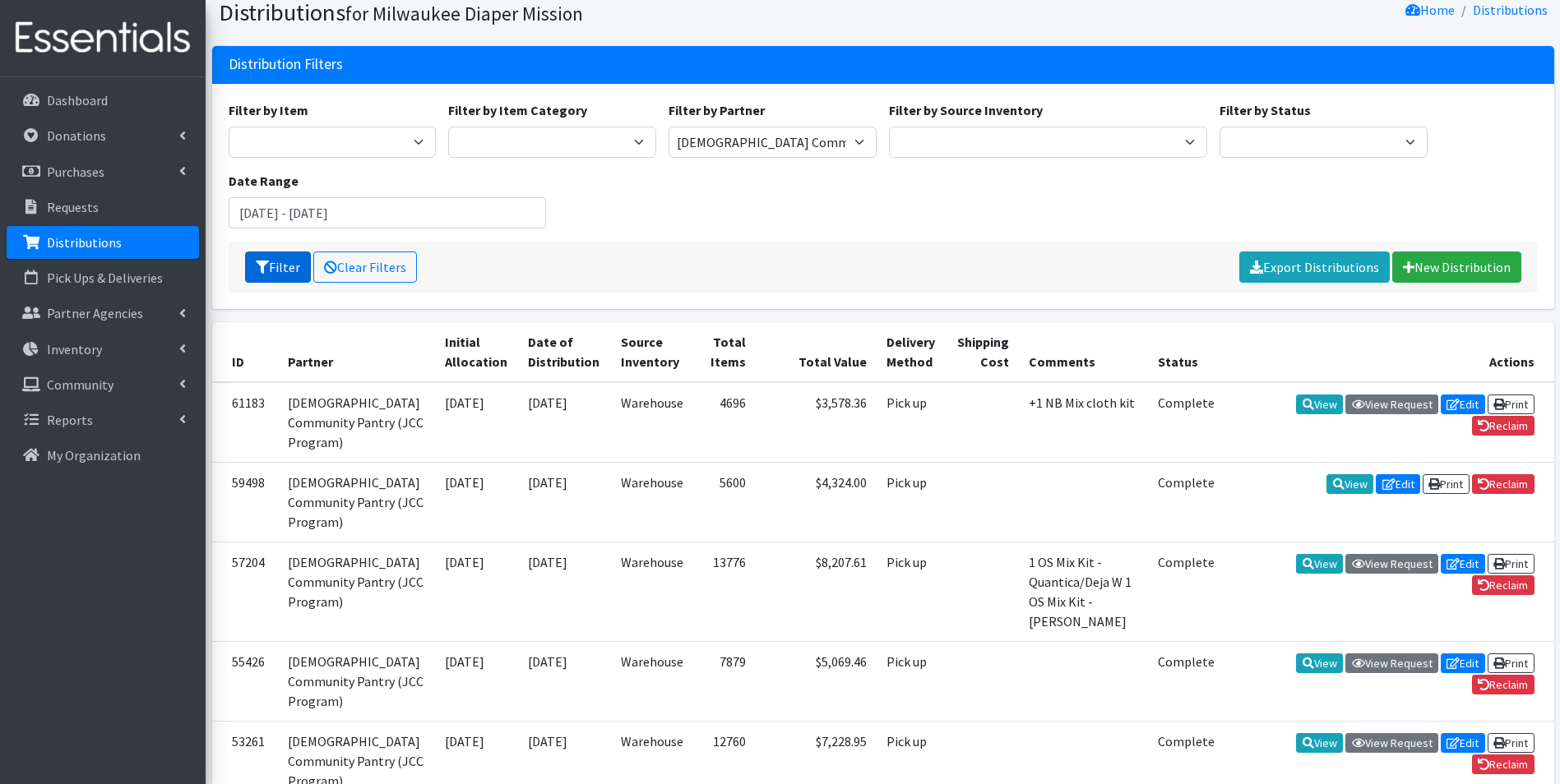
click at [260, 264] on icon "submit" at bounding box center [261, 266] width 13 height 13
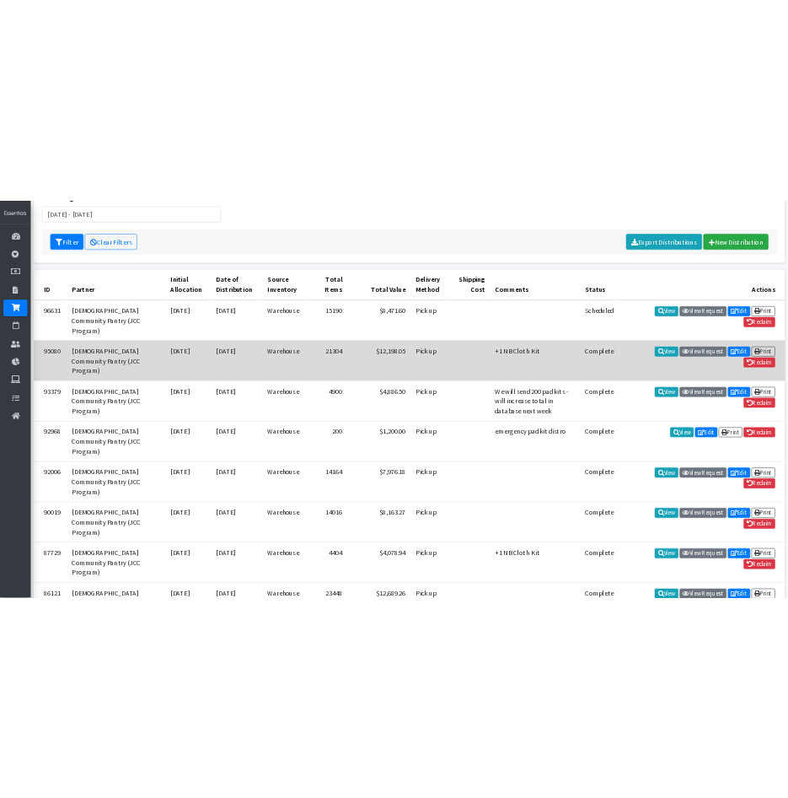
scroll to position [322, 0]
